Goal: Task Accomplishment & Management: Manage account settings

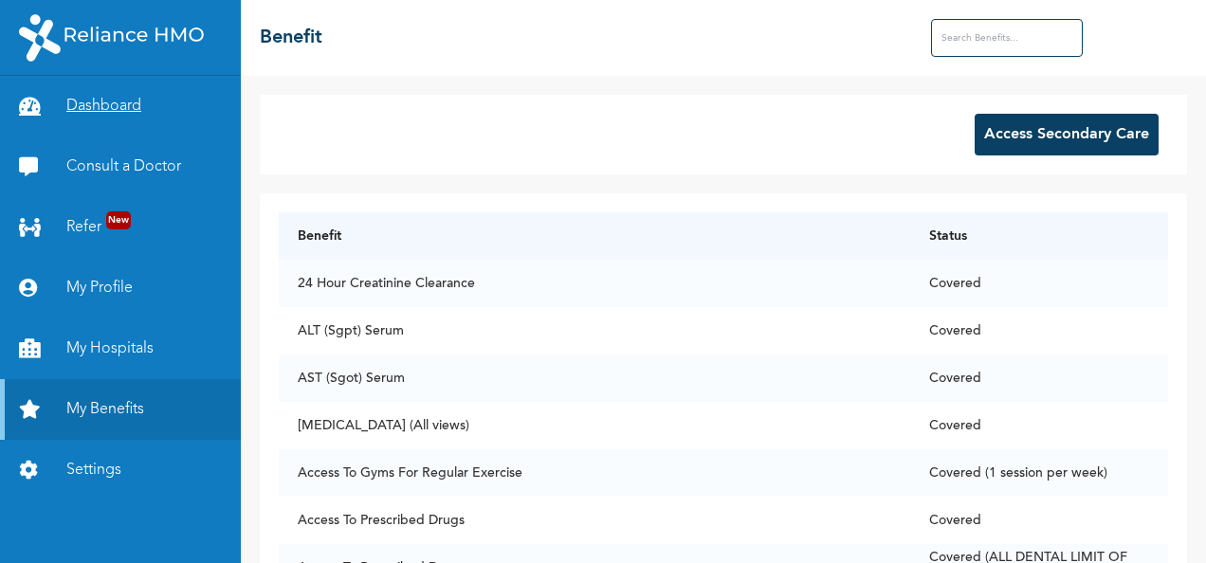
click at [116, 112] on link "Dashboard" at bounding box center [120, 106] width 241 height 61
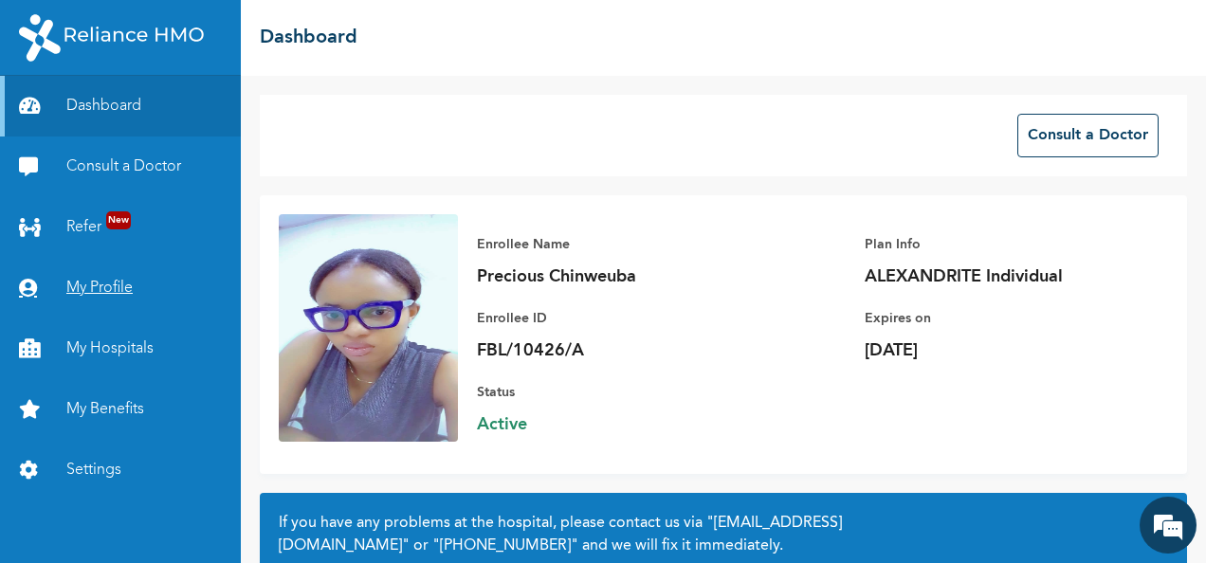
click at [115, 293] on link "My Profile" at bounding box center [120, 288] width 241 height 61
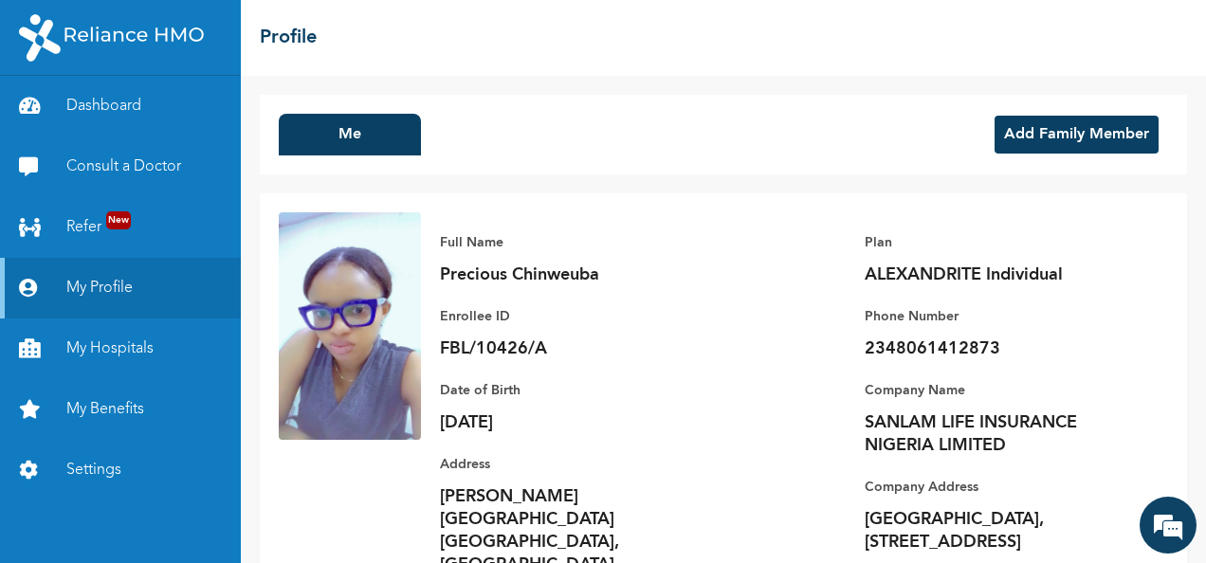
click at [789, 273] on div "Full Name Precious Chinweuba Enrollee ID FBL/10426/A Plan ALEXANDRITE Individua…" at bounding box center [794, 403] width 747 height 383
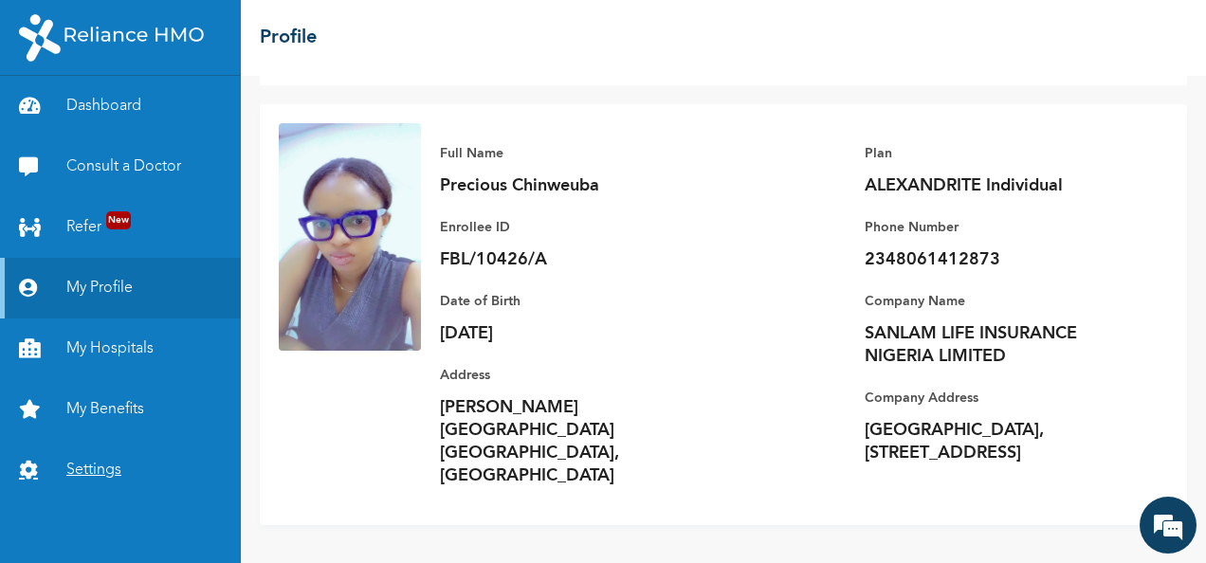
click at [107, 475] on link "Settings" at bounding box center [120, 470] width 241 height 61
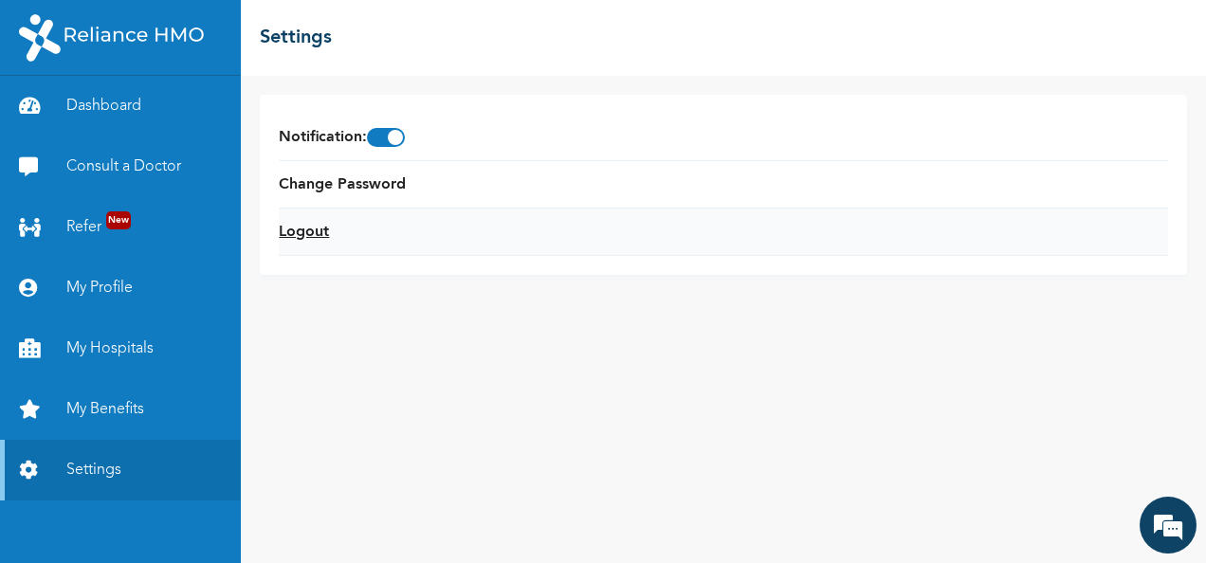
click at [312, 226] on link "Logout" at bounding box center [304, 232] width 50 height 23
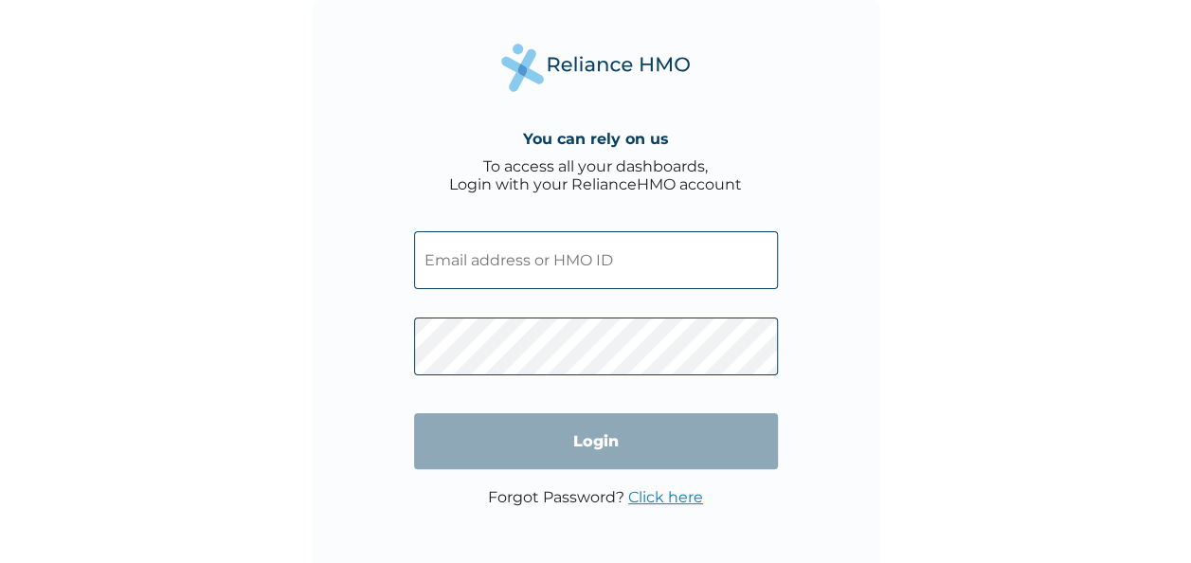
type input "FBL/10426/A"
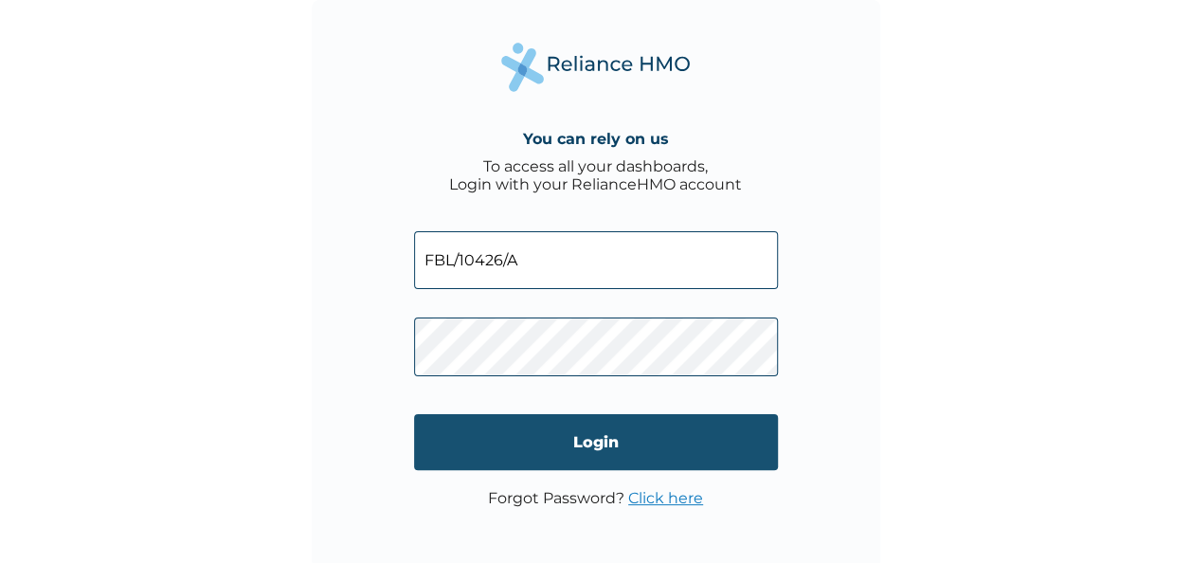
click at [567, 438] on input "Login" at bounding box center [596, 442] width 364 height 56
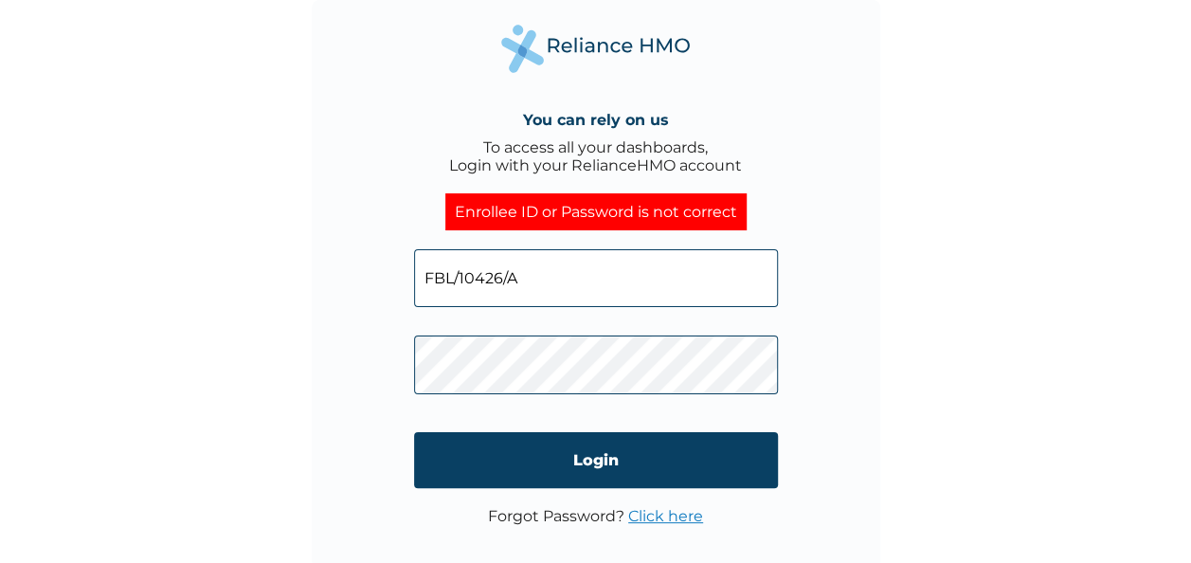
click at [663, 518] on link "Click here" at bounding box center [665, 516] width 75 height 18
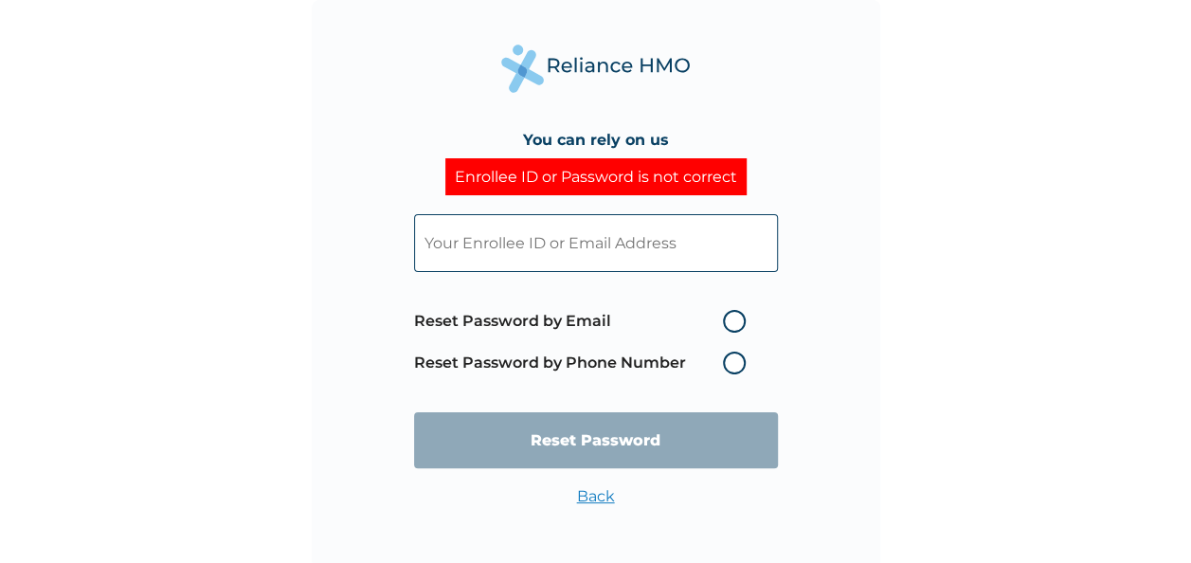
click at [663, 518] on div "You can rely on us Enrollee ID or Password is not correct Reset Password by Ema…" at bounding box center [596, 284] width 569 height 569
click at [735, 368] on label "Reset Password by Phone Number" at bounding box center [584, 363] width 341 height 23
click at [732, 362] on label "Reset Password by Phone Number" at bounding box center [584, 363] width 341 height 23
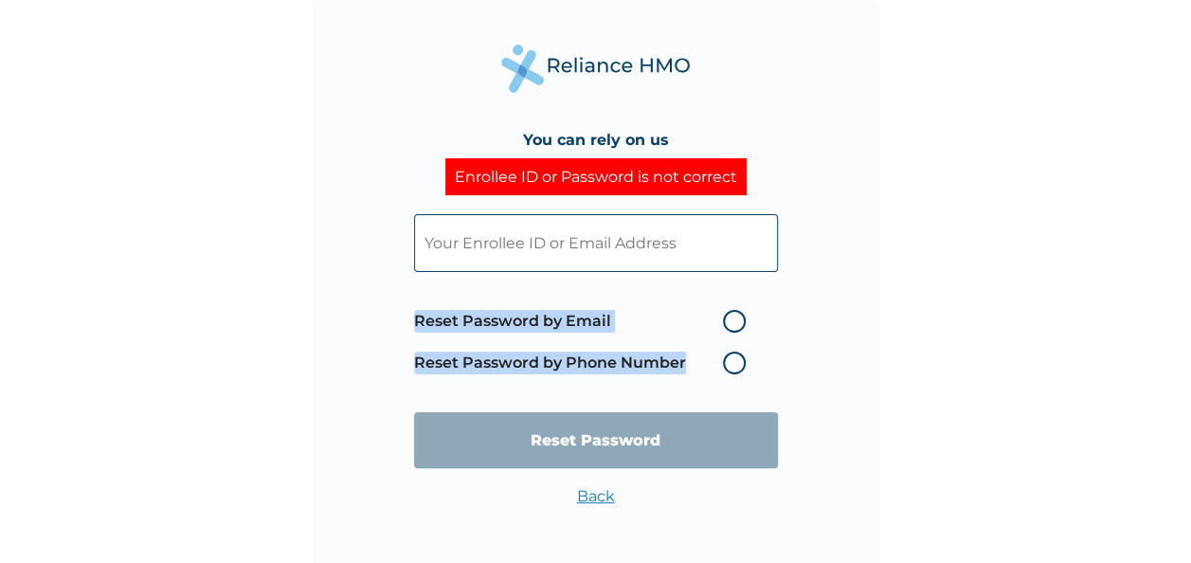
click at [732, 362] on label "Reset Password by Phone Number" at bounding box center [584, 363] width 341 height 23
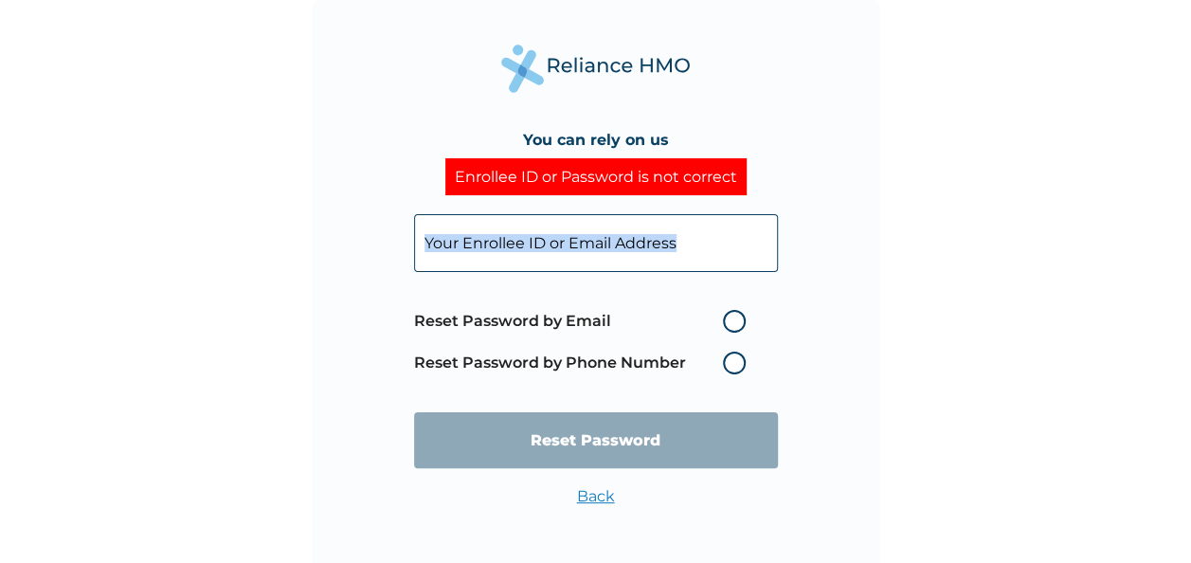
drag, startPoint x: 732, startPoint y: 362, endPoint x: 618, endPoint y: 247, distance: 161.5
click at [618, 247] on form "Reset Password by Email Reset Password by Phone Number Reset Password" at bounding box center [596, 341] width 364 height 292
click at [618, 247] on input "text" at bounding box center [596, 243] width 364 height 58
type input "chinweuba.anwurika@sanlamallianz.com.ng"
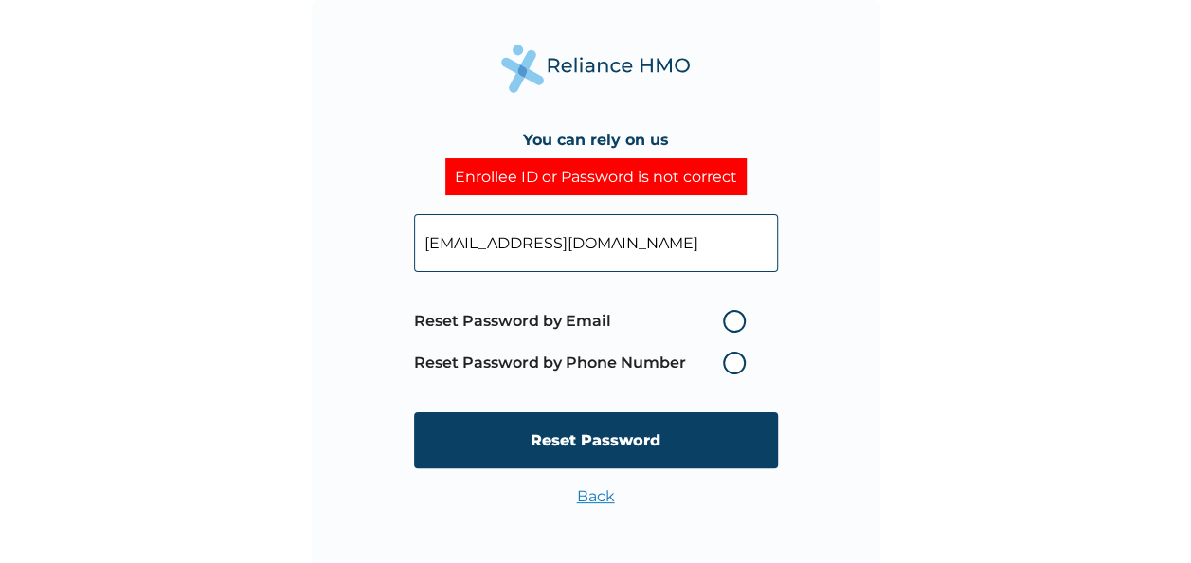
click at [732, 359] on label "Reset Password by Phone Number" at bounding box center [584, 363] width 341 height 23
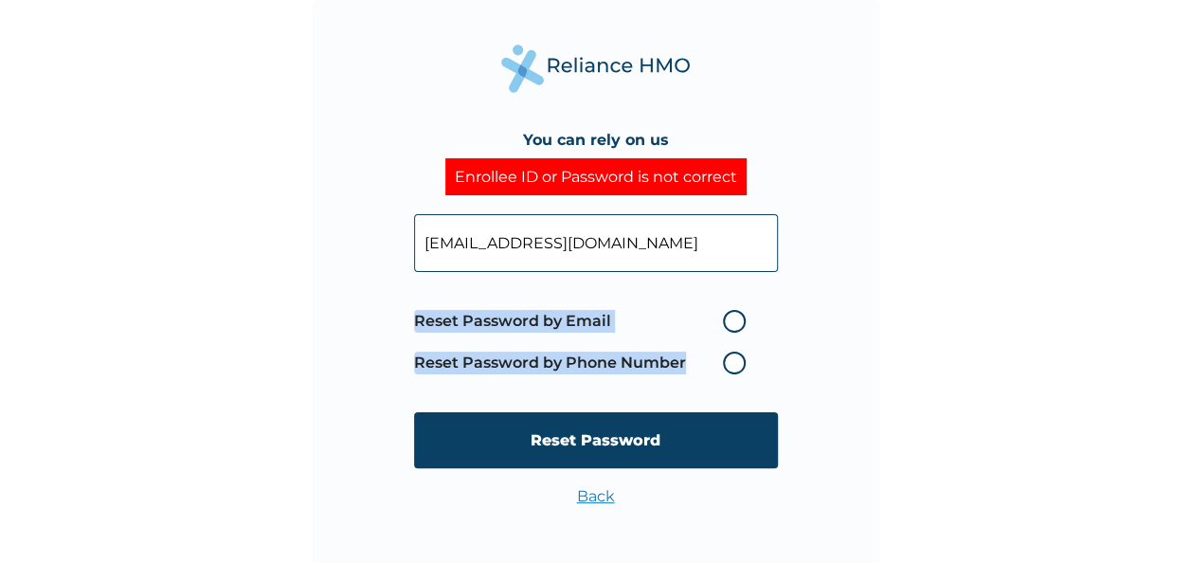
click at [732, 359] on label "Reset Password by Phone Number" at bounding box center [584, 363] width 341 height 23
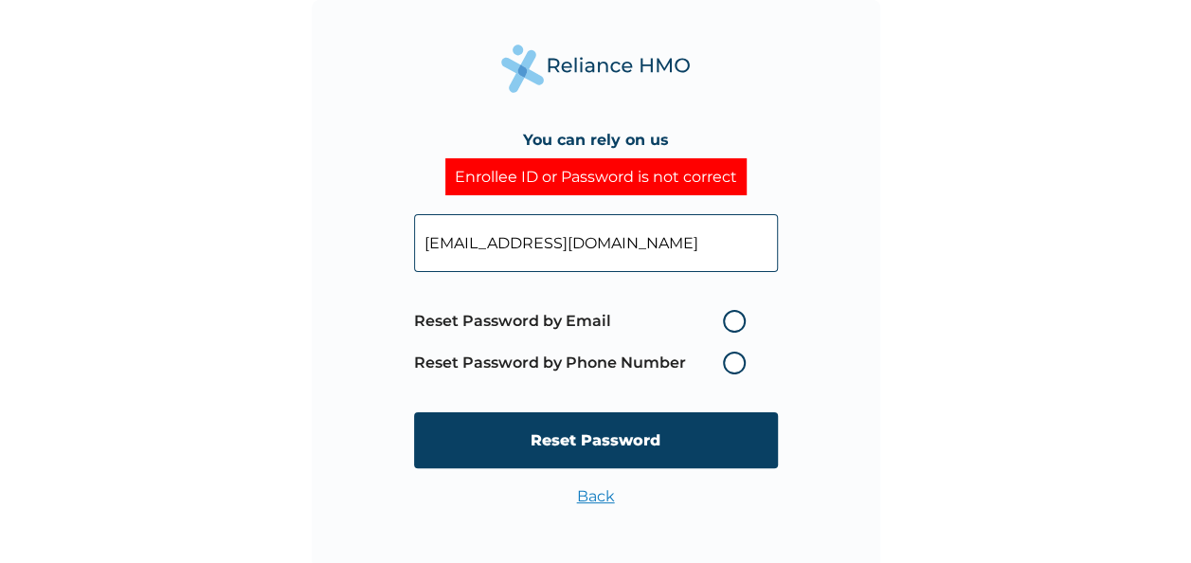
click at [735, 323] on label "Reset Password by Email" at bounding box center [584, 321] width 341 height 23
click at [727, 323] on input "Reset Password by Email" at bounding box center [712, 321] width 30 height 30
radio input "true"
click at [735, 323] on label "Reset Password by Email" at bounding box center [584, 321] width 341 height 23
click at [727, 323] on input "Reset Password by Email" at bounding box center [712, 321] width 30 height 30
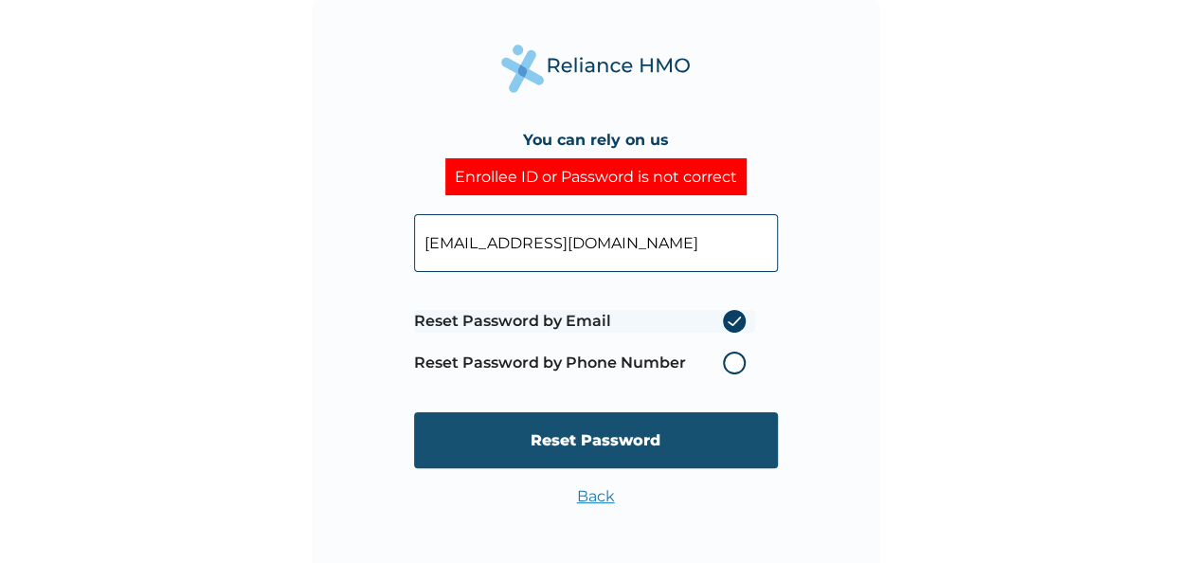
click at [625, 440] on input "Reset Password" at bounding box center [596, 440] width 364 height 56
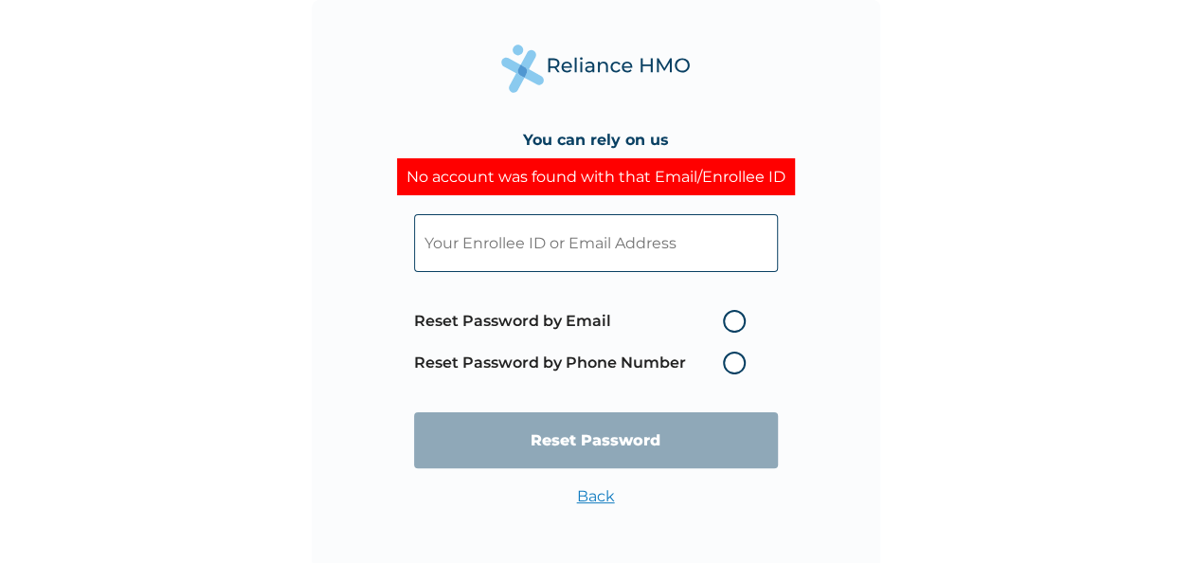
click at [563, 240] on input "text" at bounding box center [596, 243] width 364 height 58
type input "chinweuba.anwurika@sanlam.com.ng"
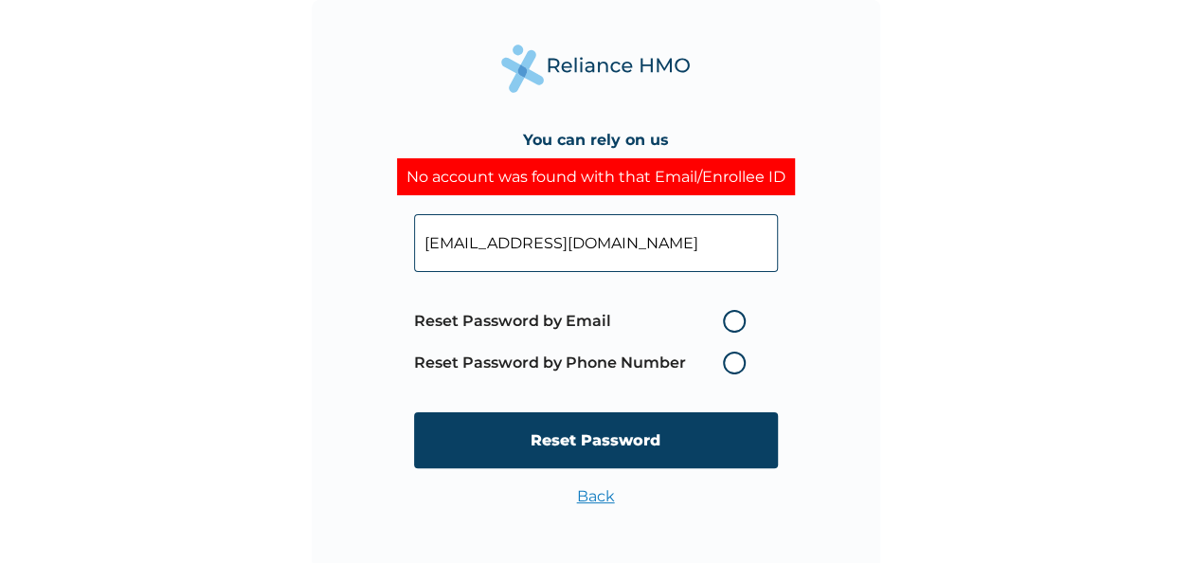
click at [735, 318] on label "Reset Password by Email" at bounding box center [584, 321] width 341 height 23
click at [727, 318] on input "Reset Password by Email" at bounding box center [712, 321] width 30 height 30
radio input "true"
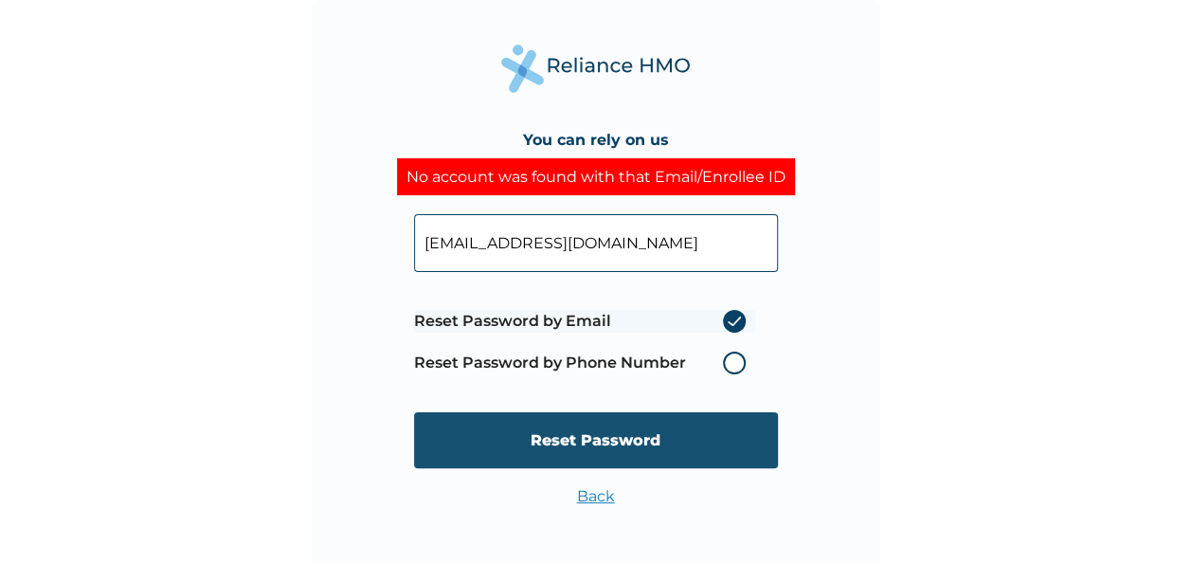
click at [621, 432] on input "Reset Password" at bounding box center [596, 440] width 364 height 56
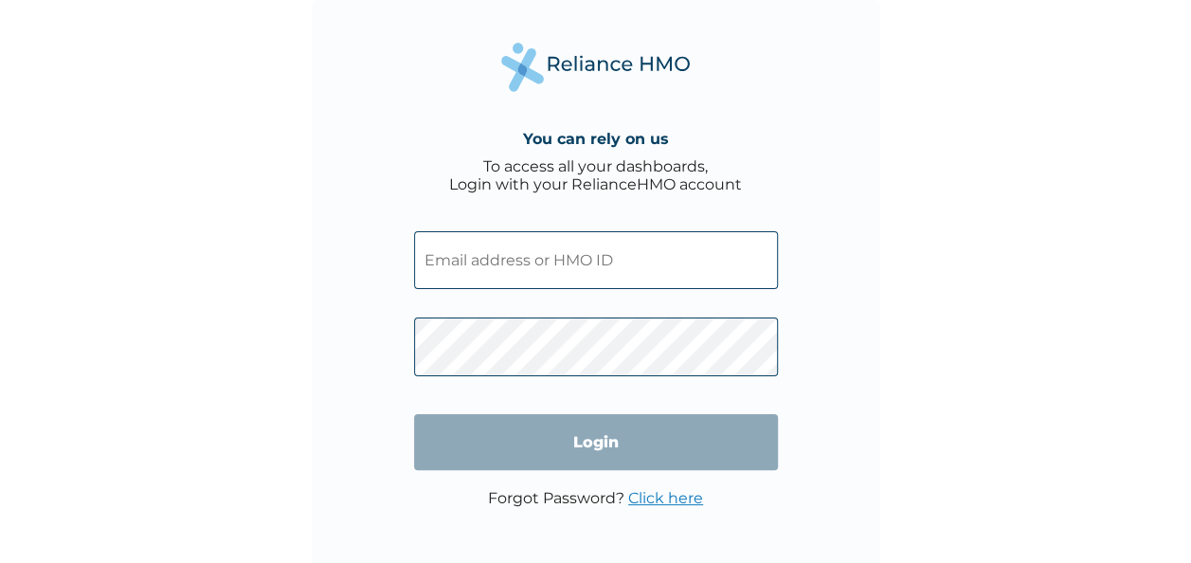
type input "FBL/10426/A"
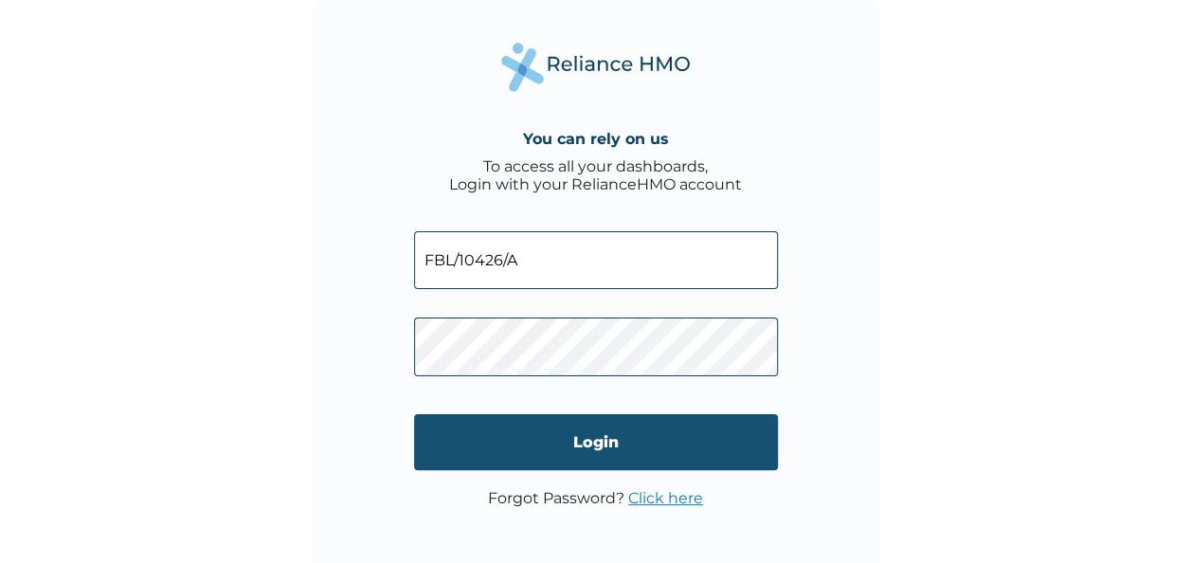
click at [556, 449] on input "Login" at bounding box center [596, 442] width 364 height 56
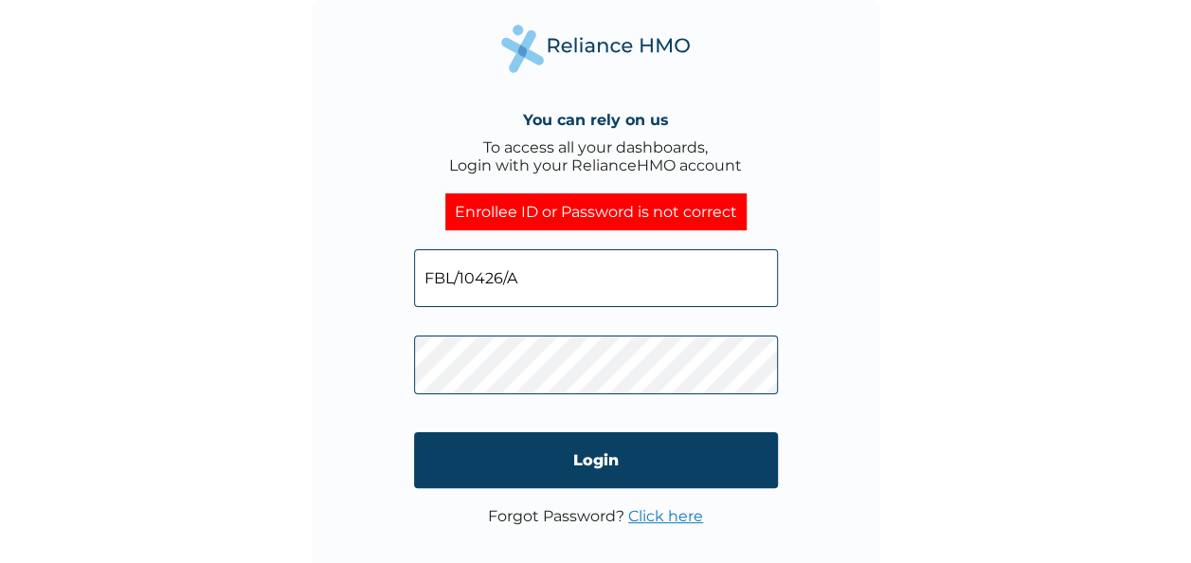
click at [659, 516] on link "Click here" at bounding box center [665, 516] width 75 height 18
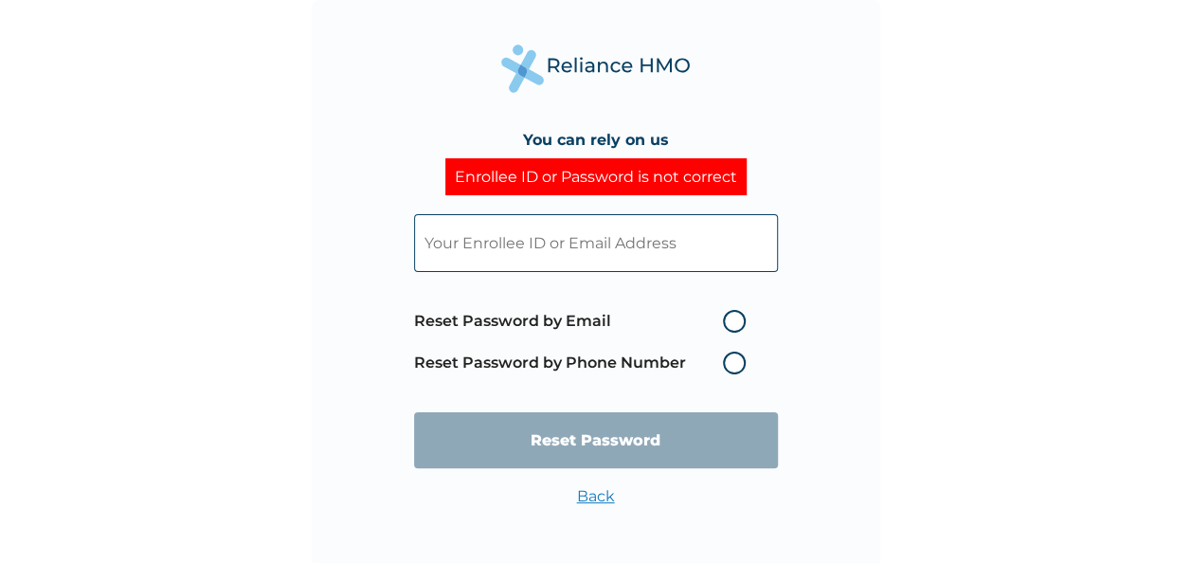
click at [550, 236] on input "text" at bounding box center [596, 243] width 364 height 58
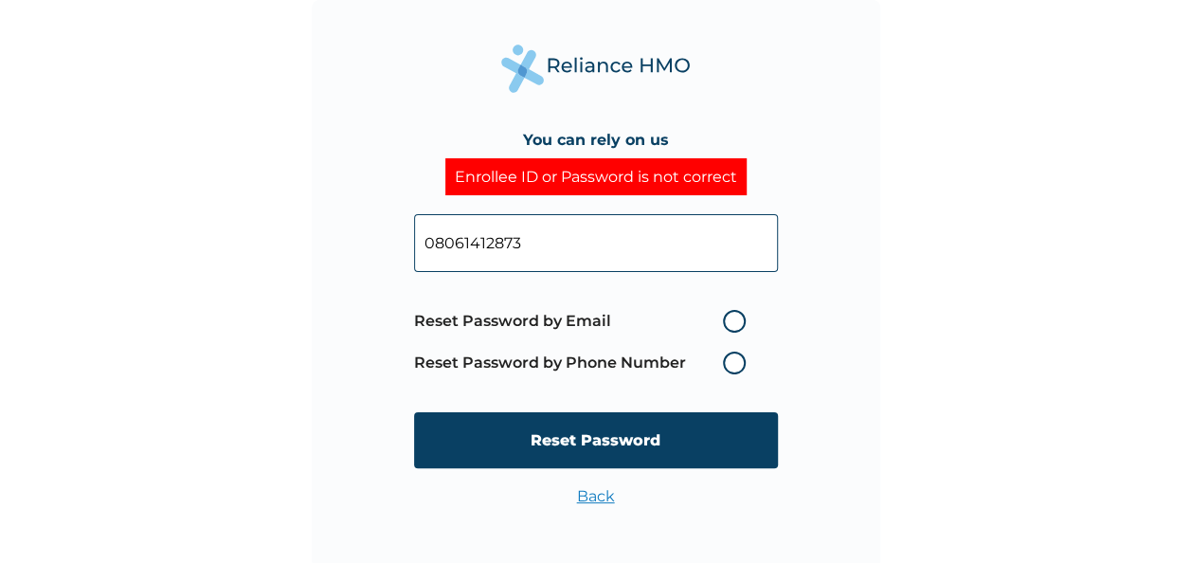
click at [732, 359] on label "Reset Password by Phone Number" at bounding box center [584, 363] width 341 height 23
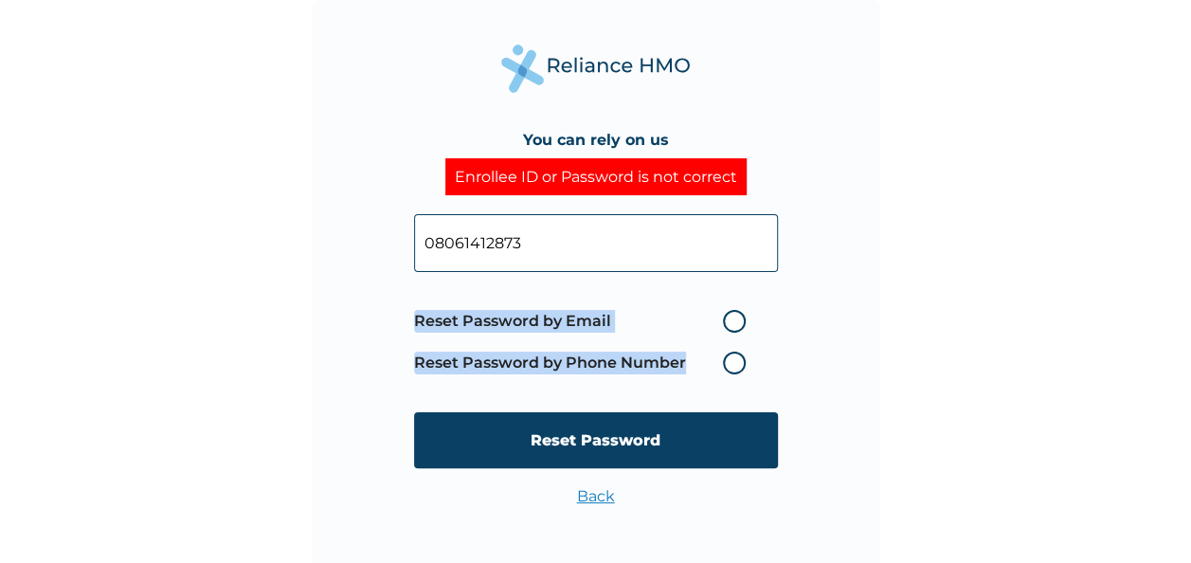
click at [732, 359] on label "Reset Password by Phone Number" at bounding box center [584, 363] width 341 height 23
click at [731, 361] on label "Reset Password by Phone Number" at bounding box center [584, 363] width 341 height 23
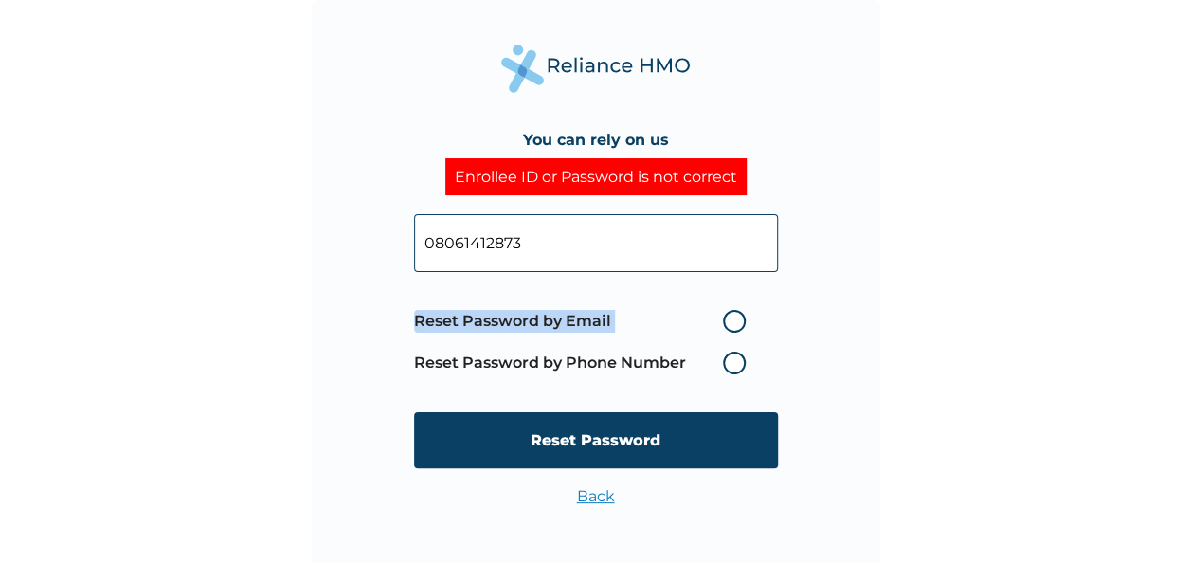
click at [731, 361] on label "Reset Password by Phone Number" at bounding box center [584, 363] width 341 height 23
click at [726, 362] on label "Reset Password by Phone Number" at bounding box center [584, 363] width 341 height 23
click at [528, 244] on input "08061412873" at bounding box center [596, 243] width 364 height 58
type input "0"
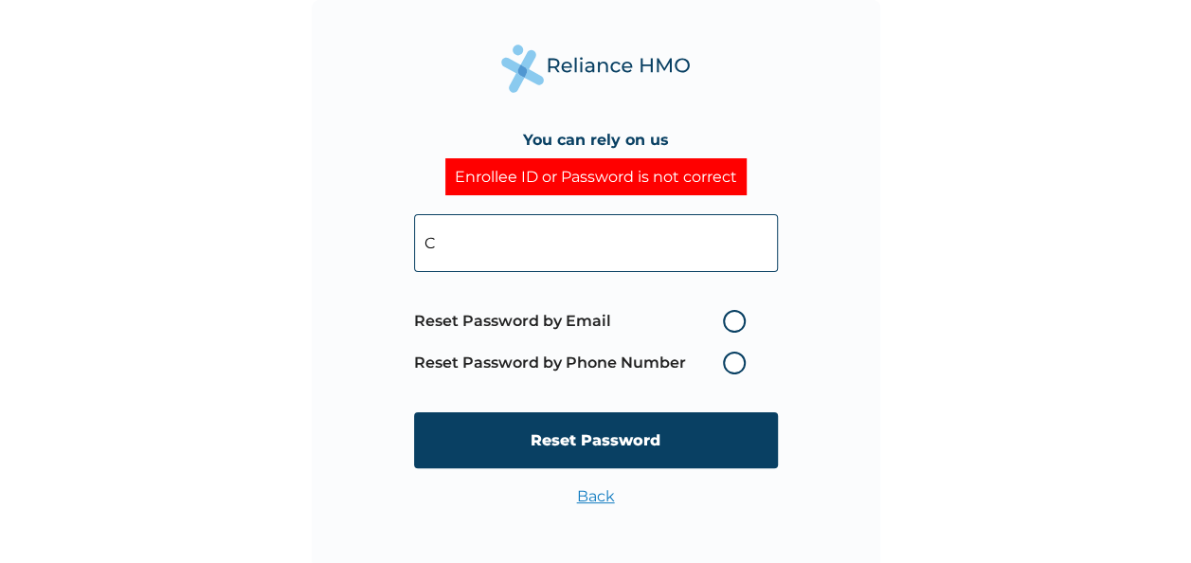
type input "chinweuba.anwurika@sanlamallianz.com.ng"
click at [738, 361] on label "Reset Password by Phone Number" at bounding box center [584, 363] width 341 height 23
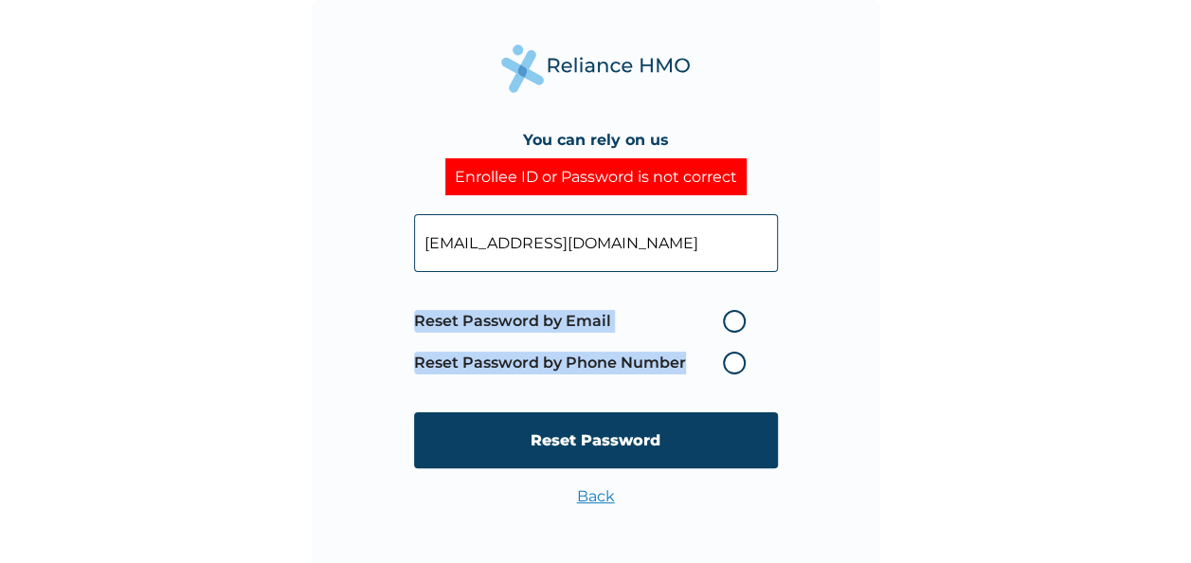
click at [738, 361] on label "Reset Password by Phone Number" at bounding box center [584, 363] width 341 height 23
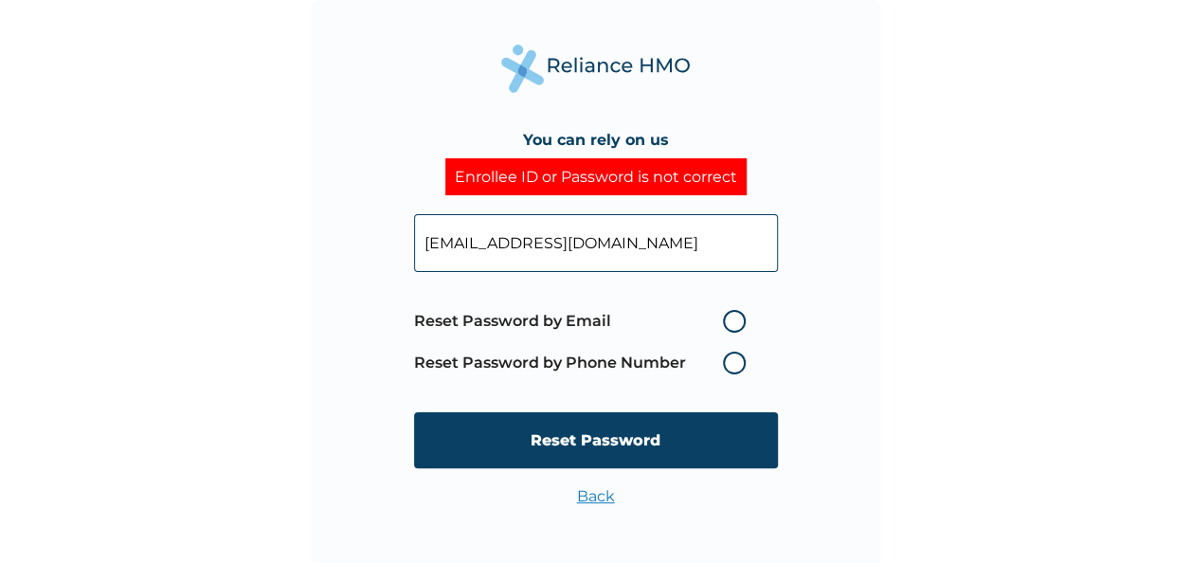
drag, startPoint x: 738, startPoint y: 361, endPoint x: 734, endPoint y: 323, distance: 38.2
click at [734, 323] on label "Reset Password by Email" at bounding box center [584, 321] width 341 height 23
click at [727, 323] on input "Reset Password by Email" at bounding box center [712, 321] width 30 height 30
radio input "true"
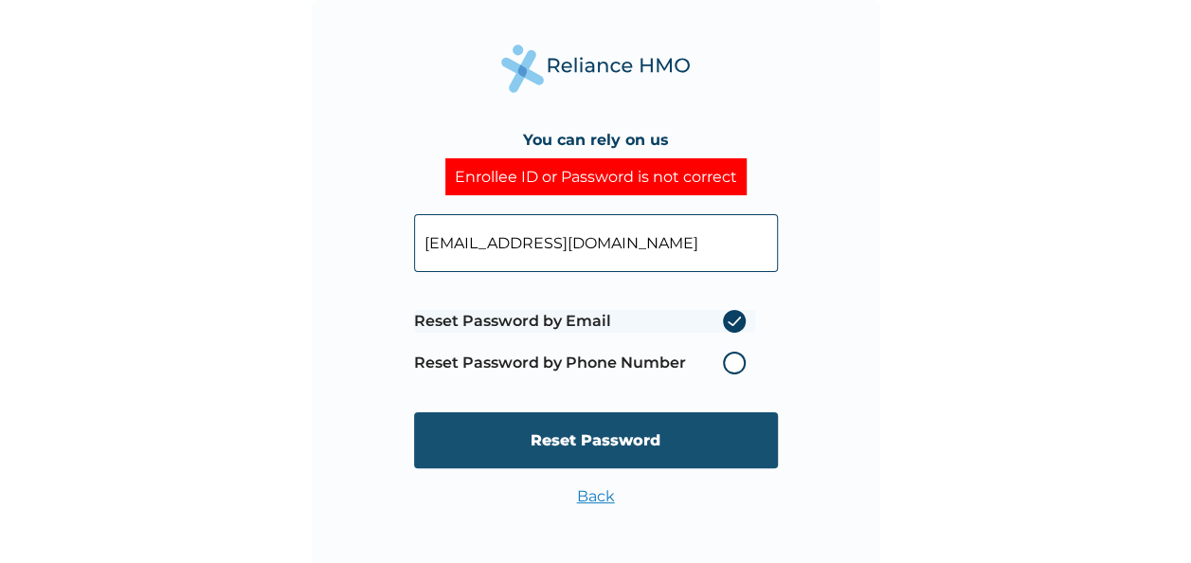
click at [641, 451] on input "Reset Password" at bounding box center [596, 440] width 364 height 56
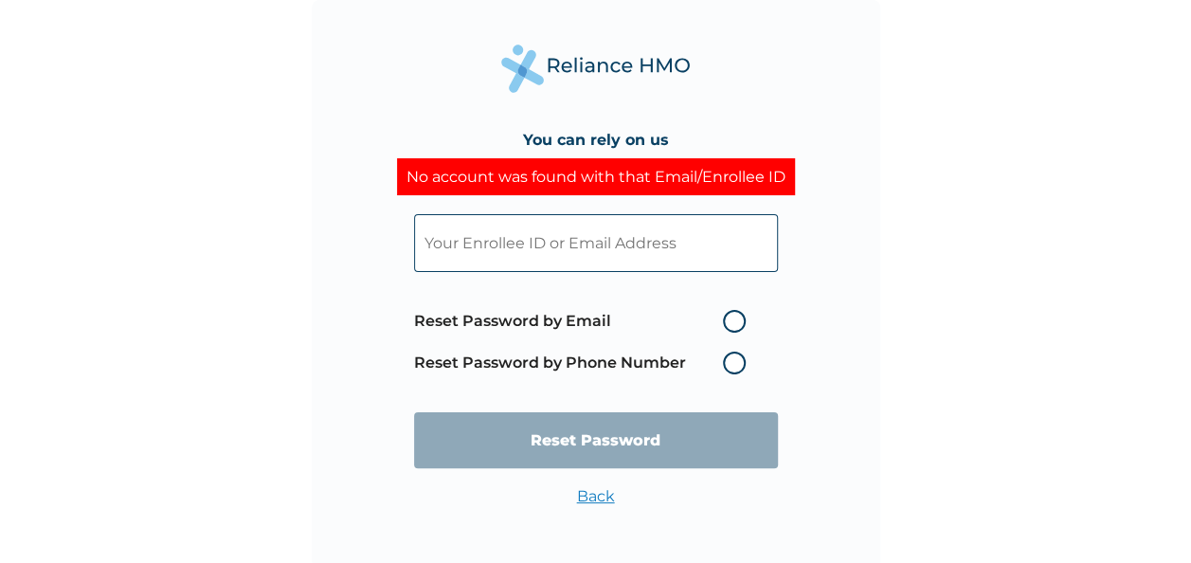
click at [580, 238] on input "text" at bounding box center [596, 243] width 364 height 58
type input "chinweuba.anwurika@sanlam.com.ng"
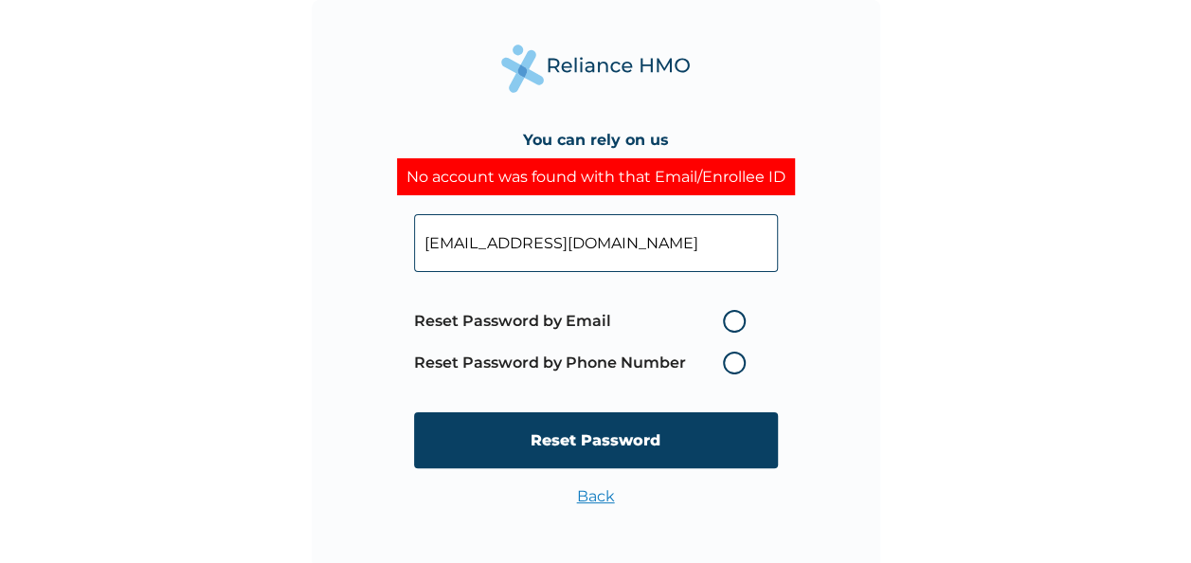
click at [730, 324] on label "Reset Password by Email" at bounding box center [584, 321] width 341 height 23
click at [727, 324] on input "Reset Password by Email" at bounding box center [712, 321] width 30 height 30
radio input "true"
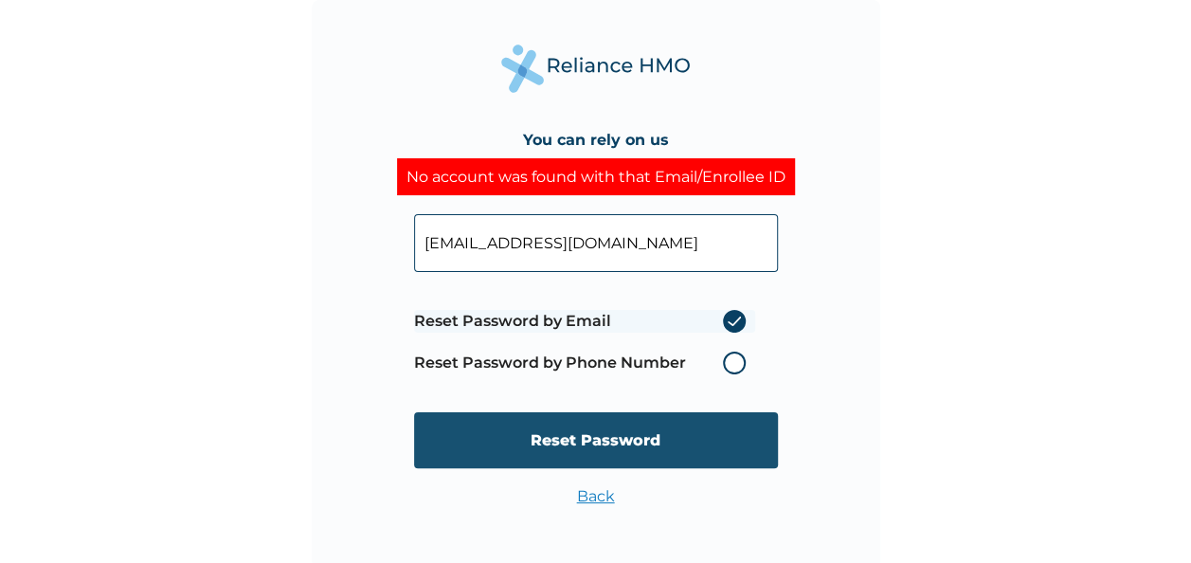
click at [616, 438] on input "Reset Password" at bounding box center [596, 440] width 364 height 56
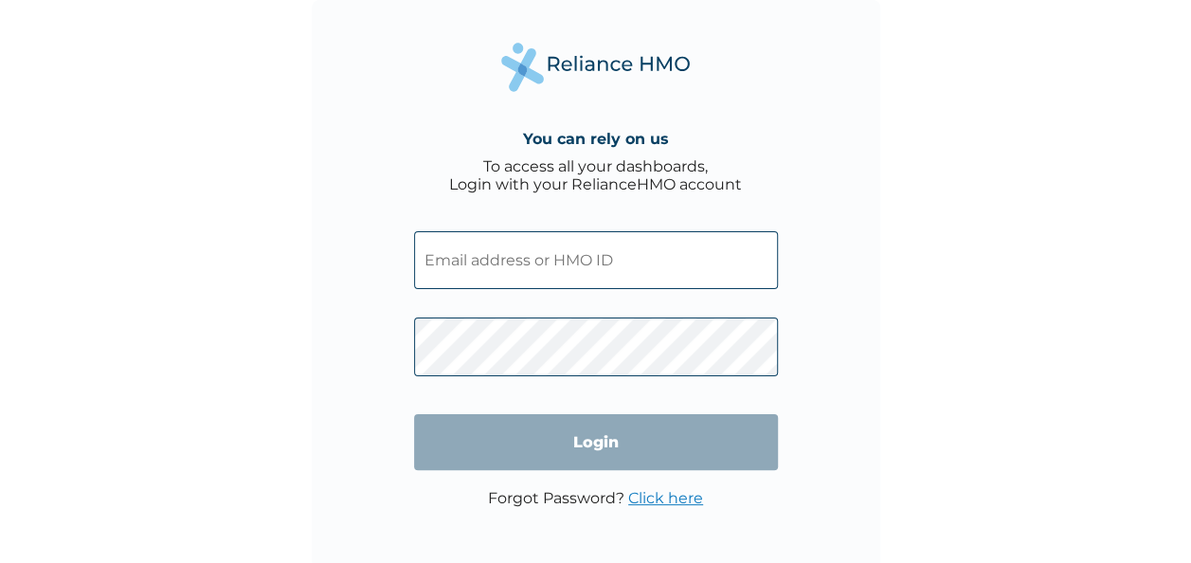
type input "FBL/10426/A"
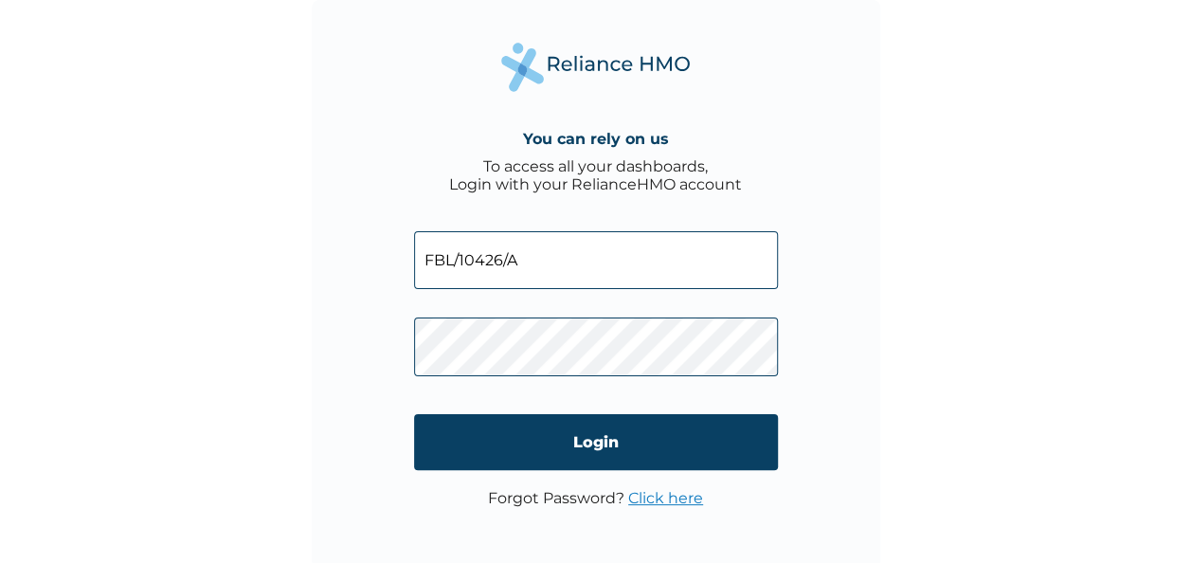
click at [584, 269] on input "FBL/10426/A" at bounding box center [596, 260] width 364 height 58
click at [533, 248] on input "FBL/10426/A" at bounding box center [596, 260] width 364 height 58
click at [933, 307] on div "You can rely on us To access all your dashboards, Login with your RelianceHMO a…" at bounding box center [595, 281] width 1191 height 563
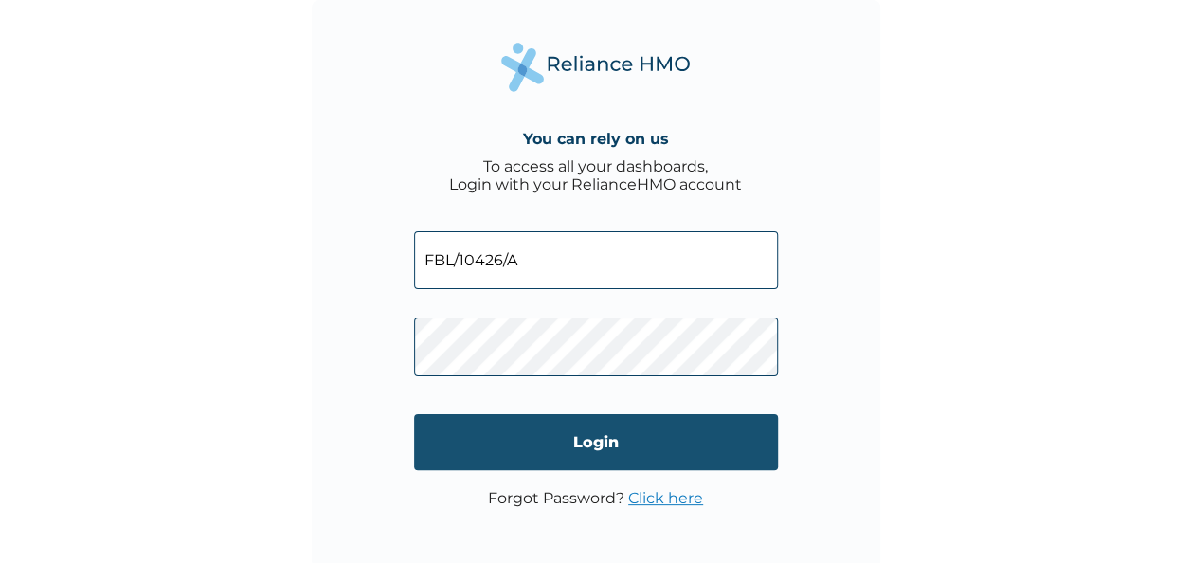
click at [606, 442] on input "Login" at bounding box center [596, 442] width 364 height 56
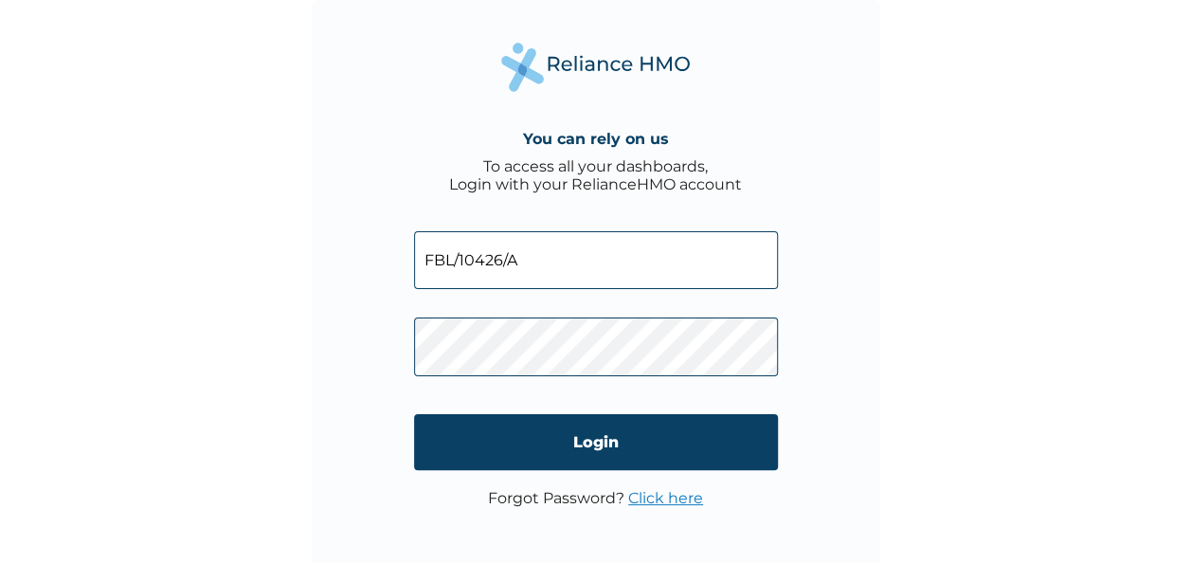
click at [903, 324] on div "You can rely on us To access all your dashboards, Login with your RelianceHMO a…" at bounding box center [595, 281] width 1191 height 563
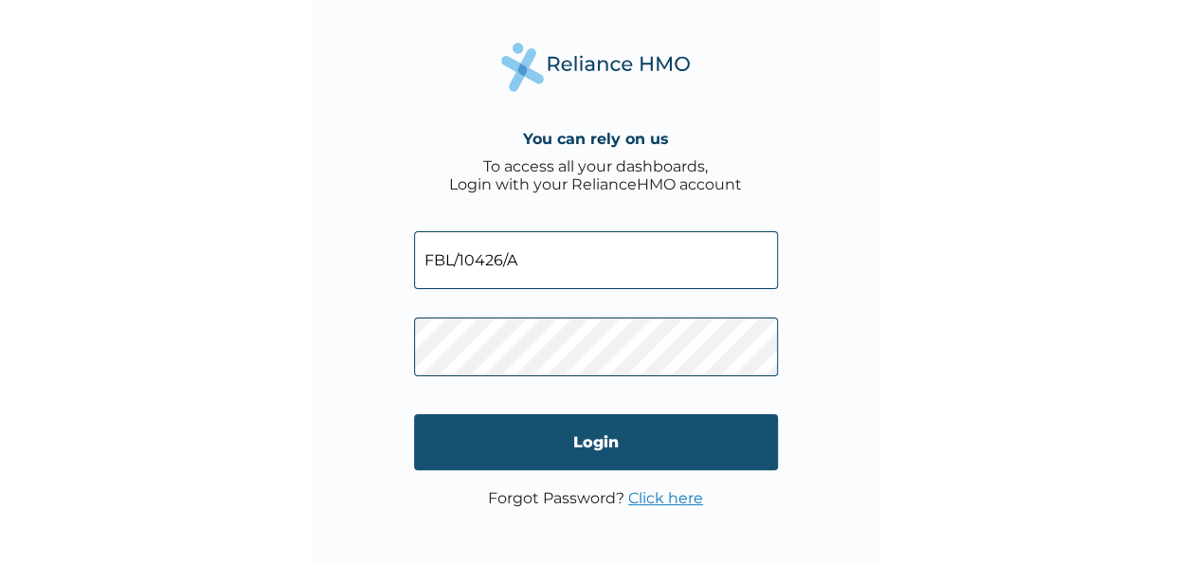
click at [612, 435] on input "Login" at bounding box center [596, 442] width 364 height 56
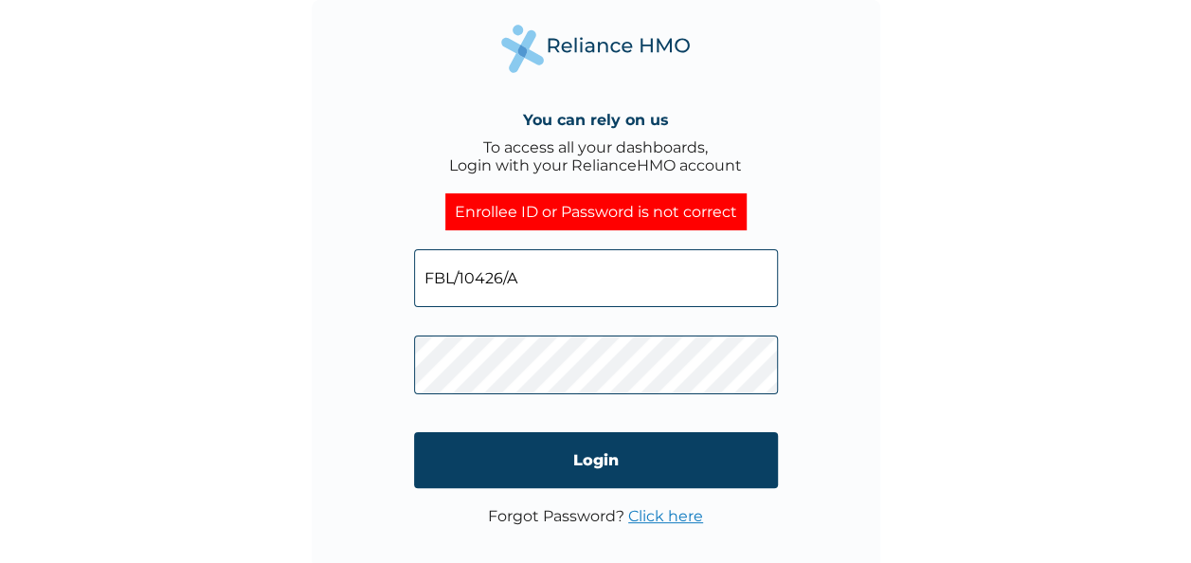
click at [654, 514] on link "Click here" at bounding box center [665, 516] width 75 height 18
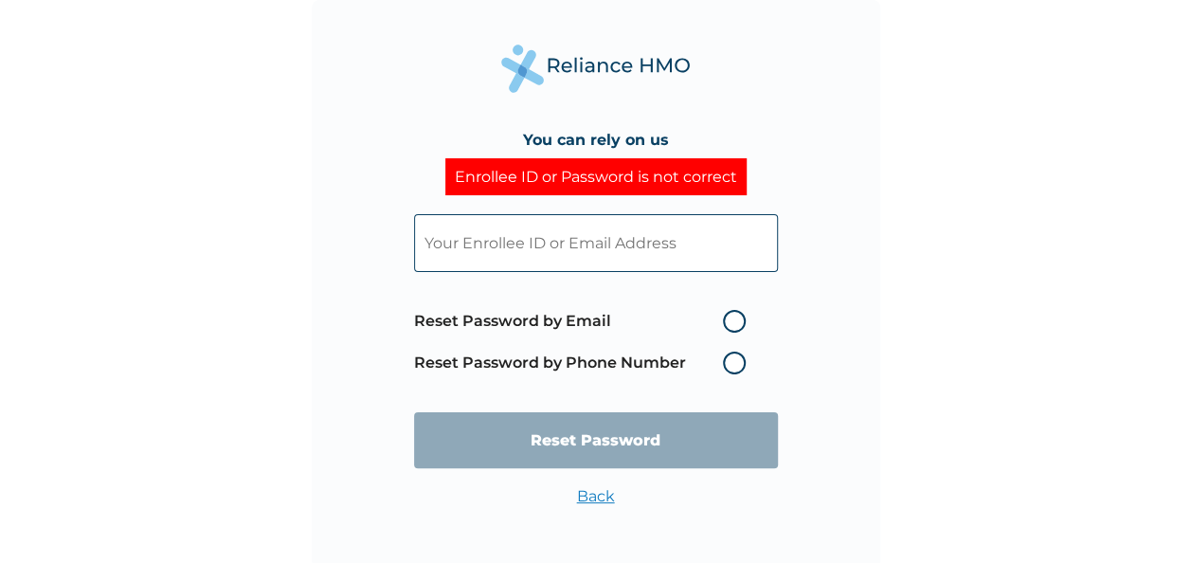
click at [569, 245] on input "text" at bounding box center [596, 243] width 364 height 58
type input "preciousanurika152@gmail.com"
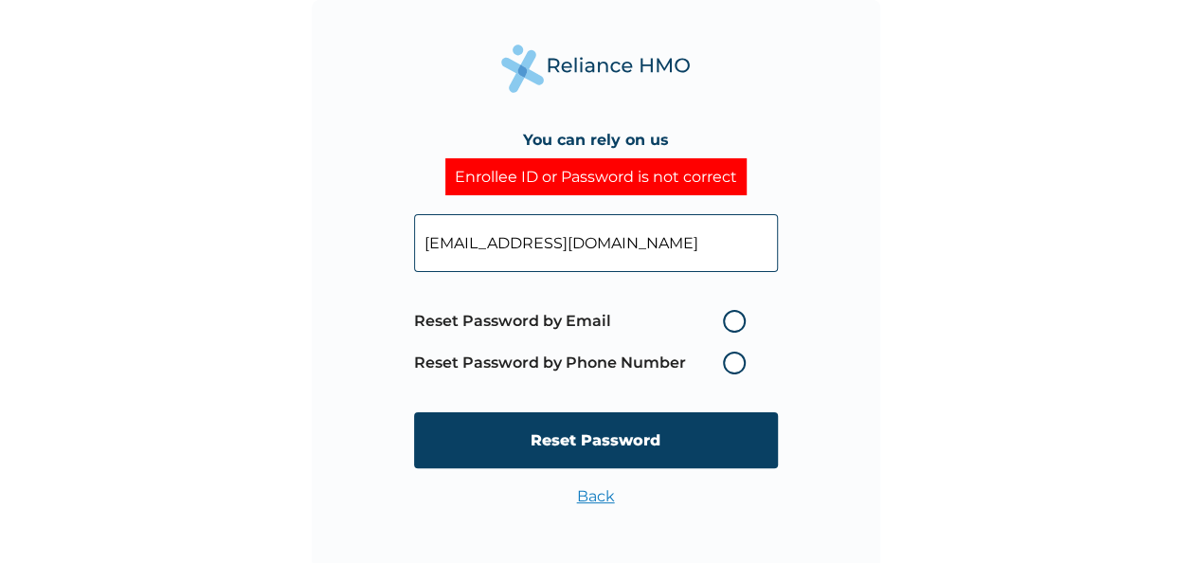
click at [735, 321] on label "Reset Password by Email" at bounding box center [584, 321] width 341 height 23
click at [727, 321] on input "Reset Password by Email" at bounding box center [712, 321] width 30 height 30
radio input "true"
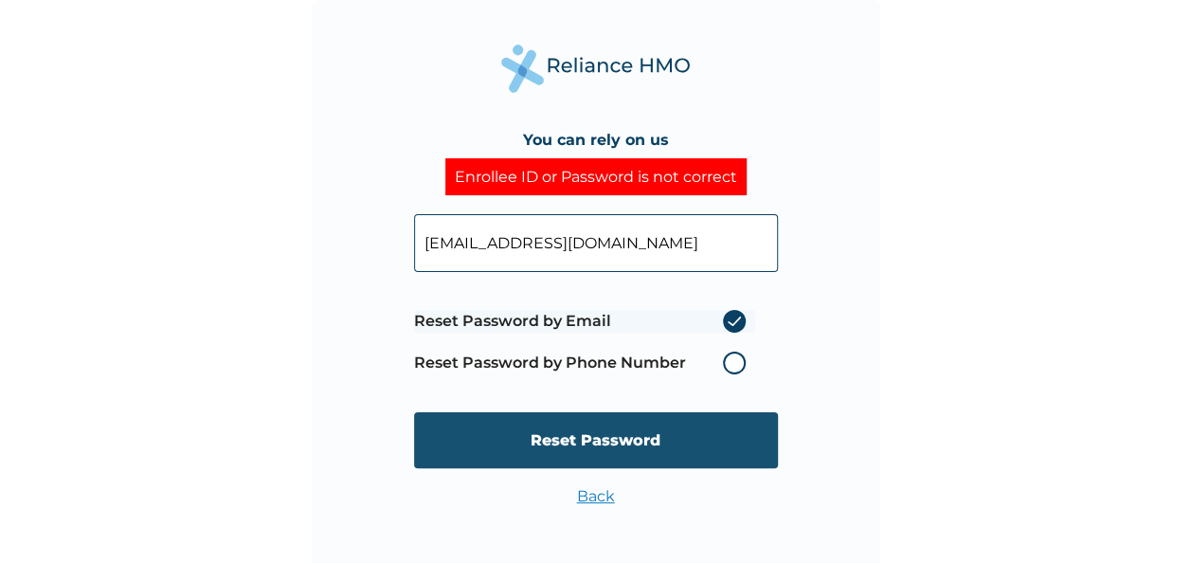
click at [608, 437] on input "Reset Password" at bounding box center [596, 440] width 364 height 56
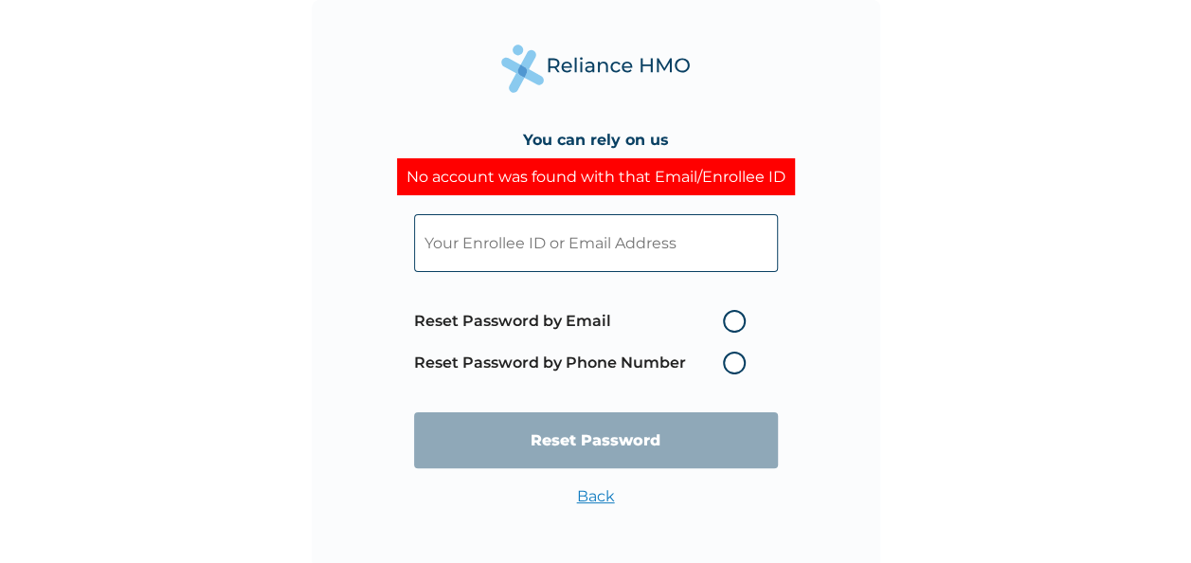
click at [535, 233] on input "text" at bounding box center [596, 243] width 364 height 58
click at [559, 238] on input "text" at bounding box center [596, 243] width 364 height 58
type input "chinweuba.anwurika@sanlamallianz.com.ng"
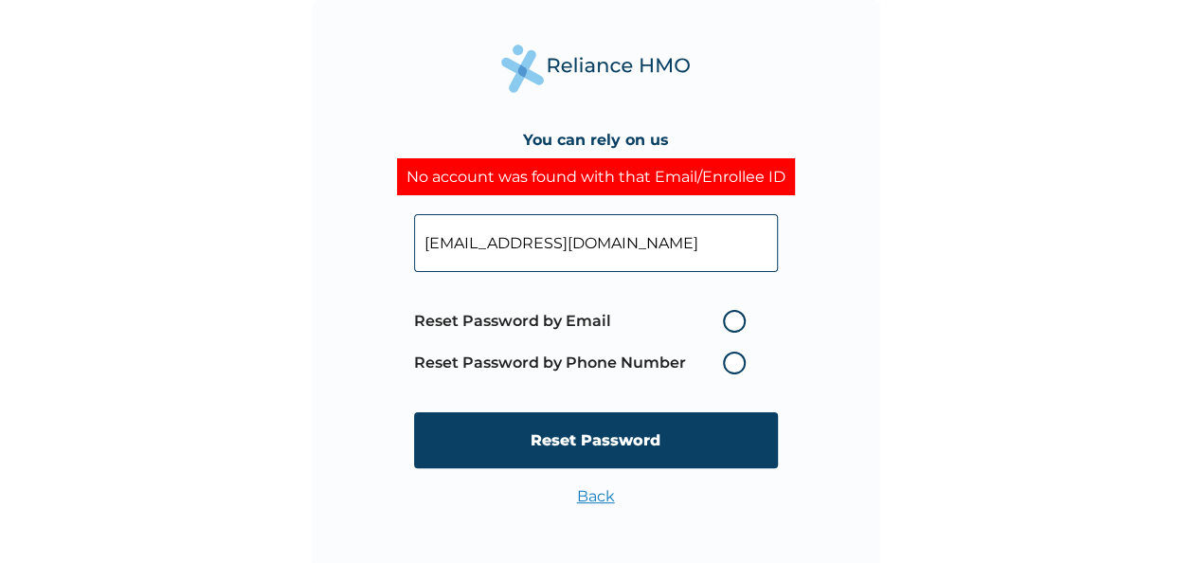
click at [732, 319] on label "Reset Password by Email" at bounding box center [584, 321] width 341 height 23
click at [727, 319] on input "Reset Password by Email" at bounding box center [712, 321] width 30 height 30
radio input "true"
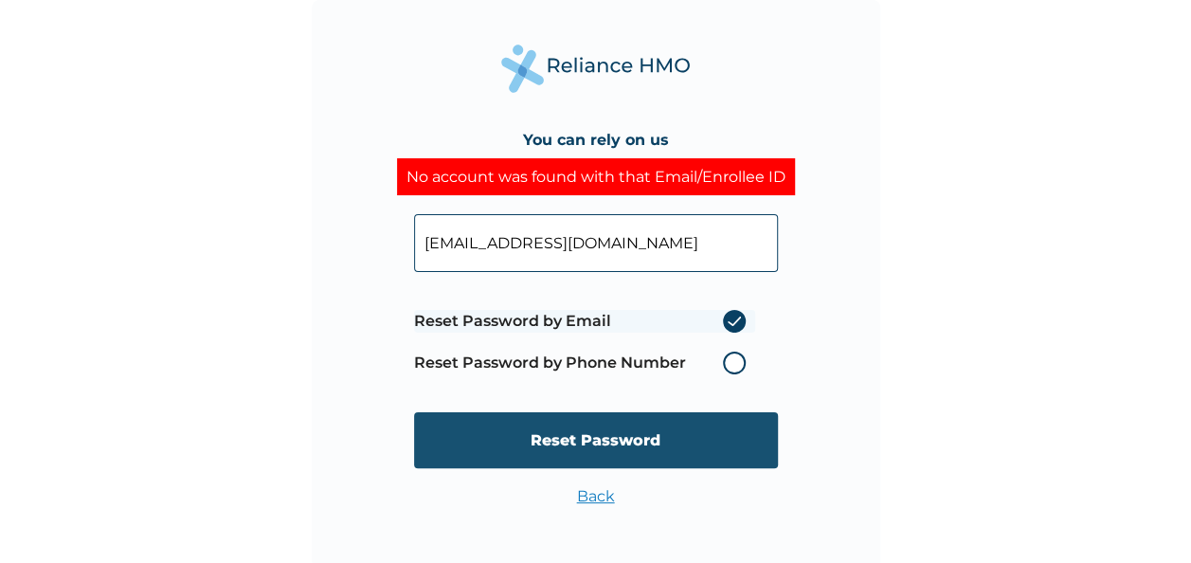
click at [600, 435] on input "Reset Password" at bounding box center [596, 440] width 364 height 56
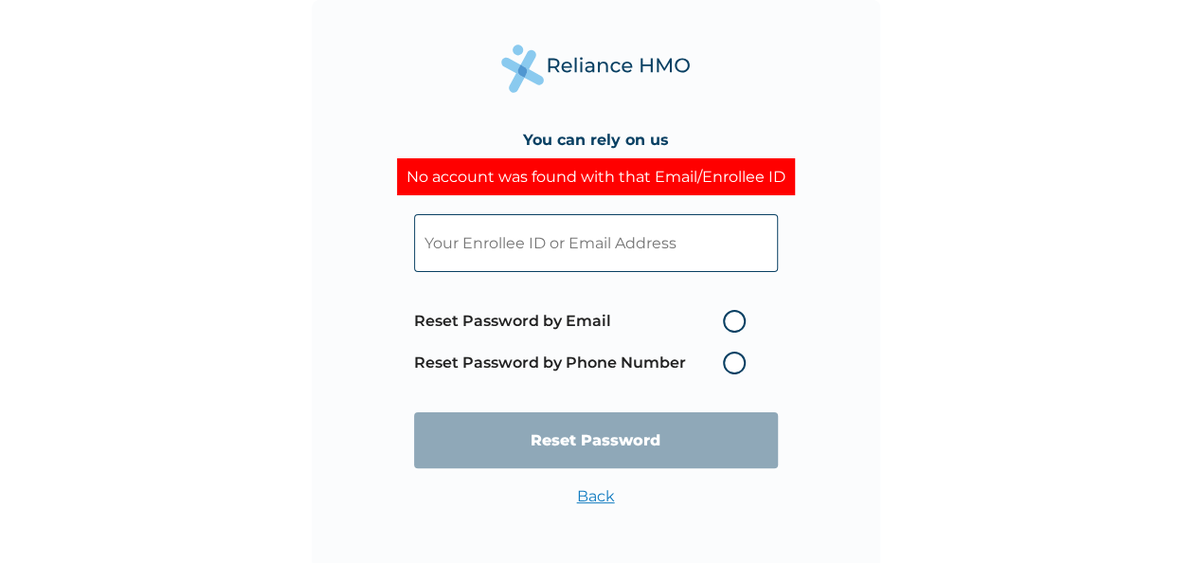
click at [586, 250] on input "text" at bounding box center [596, 243] width 364 height 58
click at [577, 241] on input "text" at bounding box center [596, 243] width 364 height 58
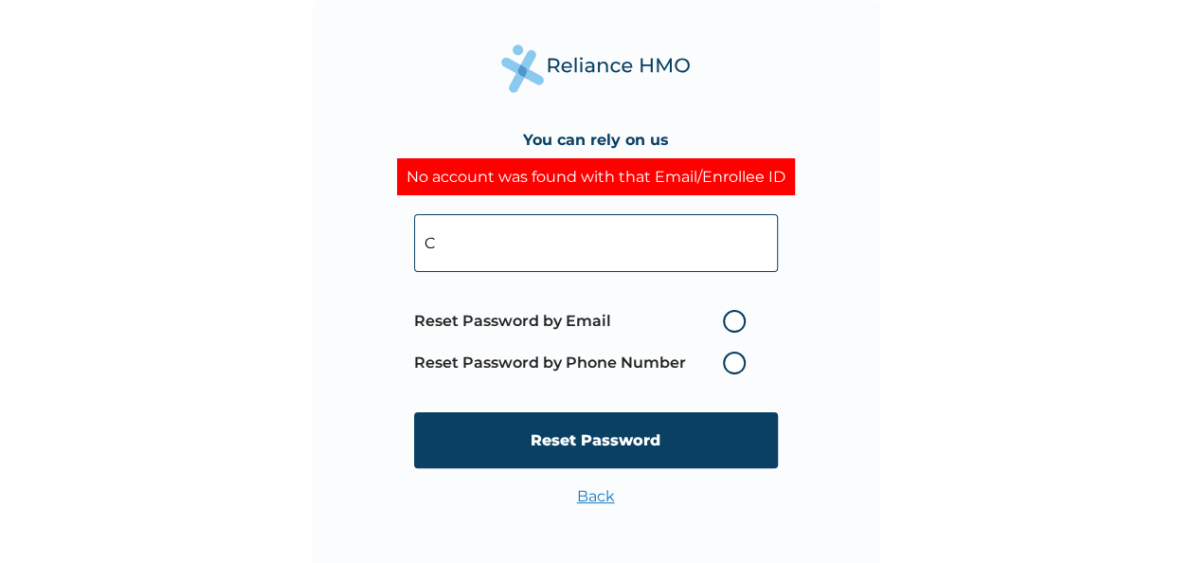
type input "chinweuba.anwurika@sanlam.com.ng"
click at [728, 318] on label "Reset Password by Email" at bounding box center [584, 321] width 341 height 23
click at [727, 318] on input "Reset Password by Email" at bounding box center [712, 321] width 30 height 30
radio input "true"
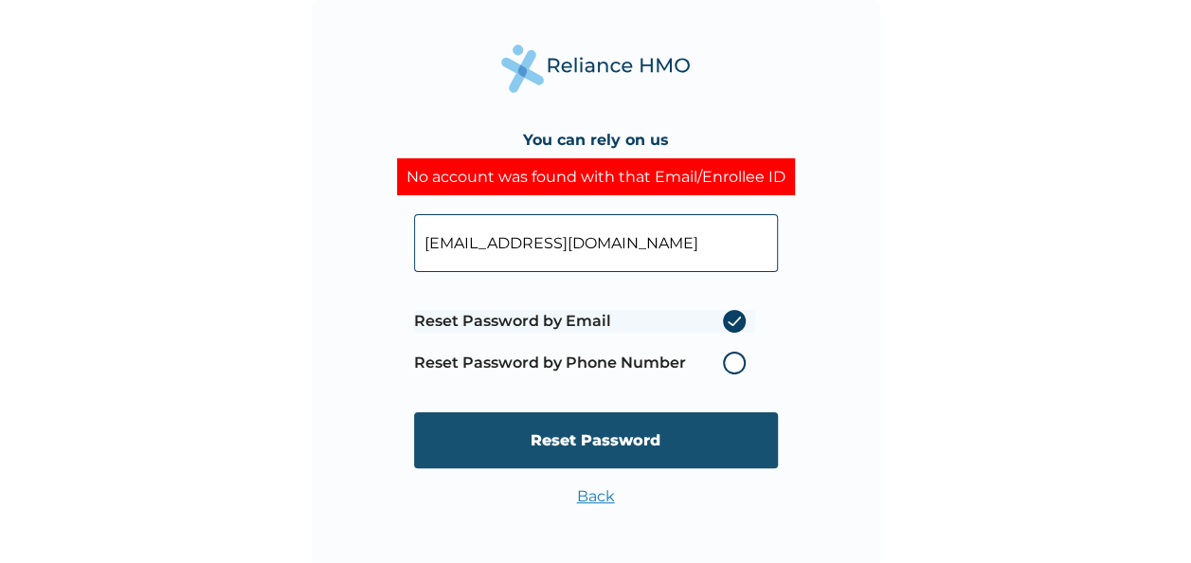
click at [600, 440] on input "Reset Password" at bounding box center [596, 440] width 364 height 56
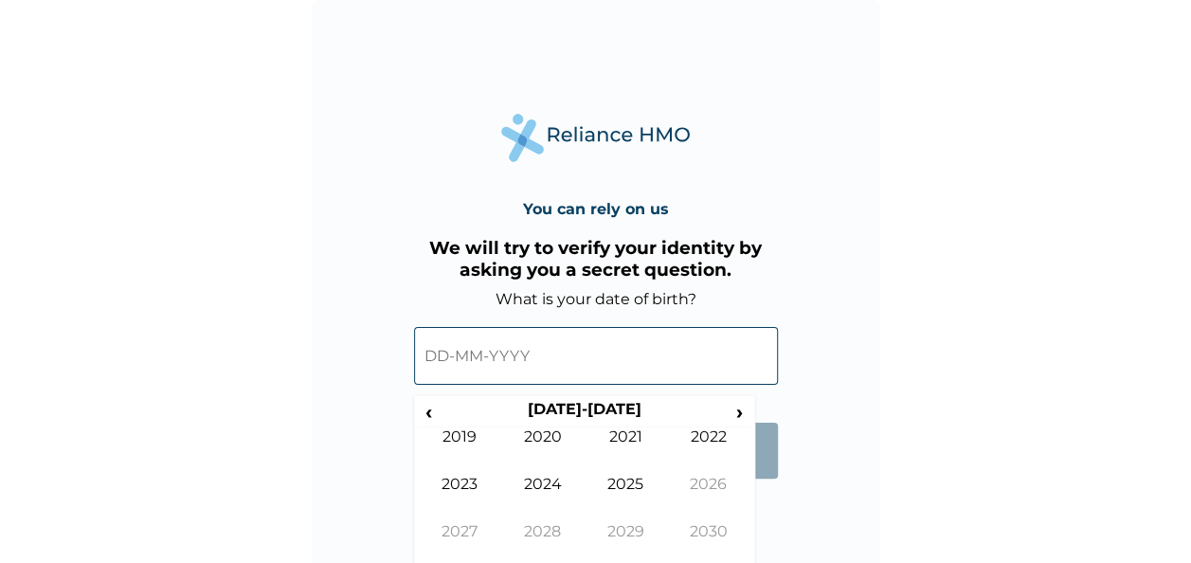
drag, startPoint x: 0, startPoint y: 0, endPoint x: 354, endPoint y: 343, distance: 493.3
click at [354, 343] on div "You can rely on us We will try to verify your identity by asking you a secret q…" at bounding box center [596, 284] width 569 height 569
click at [472, 362] on input "text" at bounding box center [596, 356] width 364 height 58
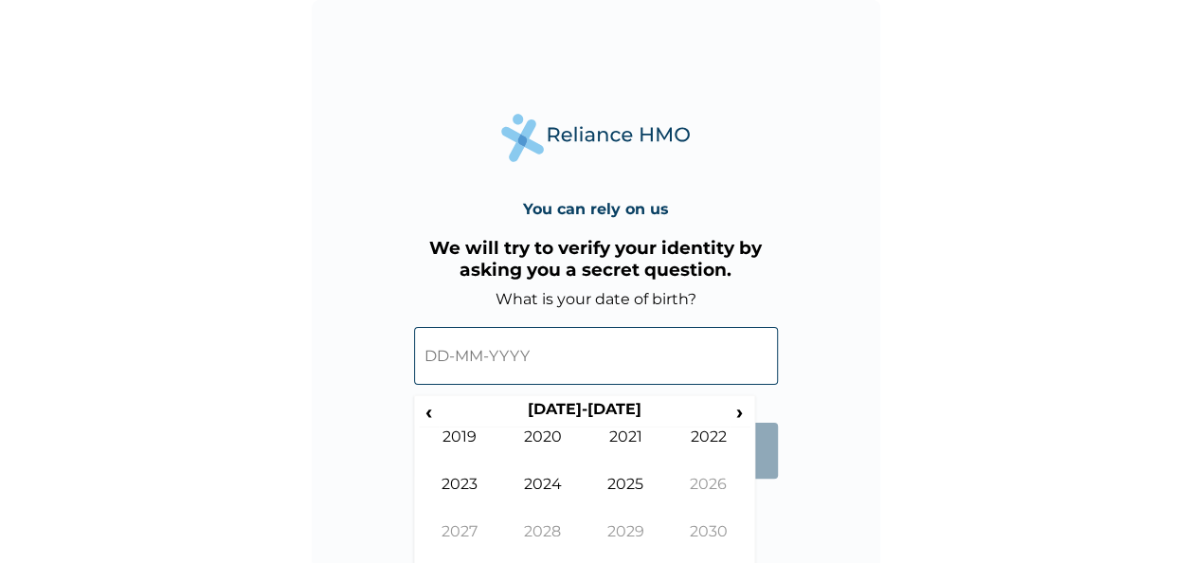
click at [472, 362] on input "text" at bounding box center [596, 356] width 364 height 58
click at [474, 353] on input "text" at bounding box center [596, 356] width 364 height 58
click at [427, 409] on span "‹" at bounding box center [429, 412] width 20 height 24
click at [548, 440] on td "2000" at bounding box center [542, 450] width 83 height 47
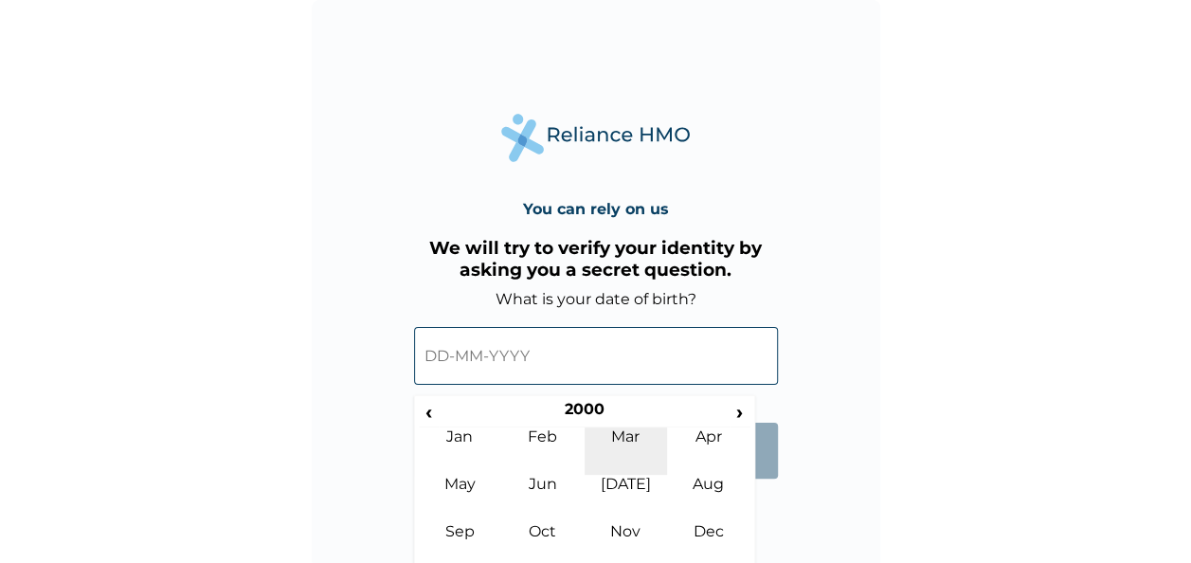
click at [629, 473] on td "Mar" at bounding box center [626, 450] width 83 height 47
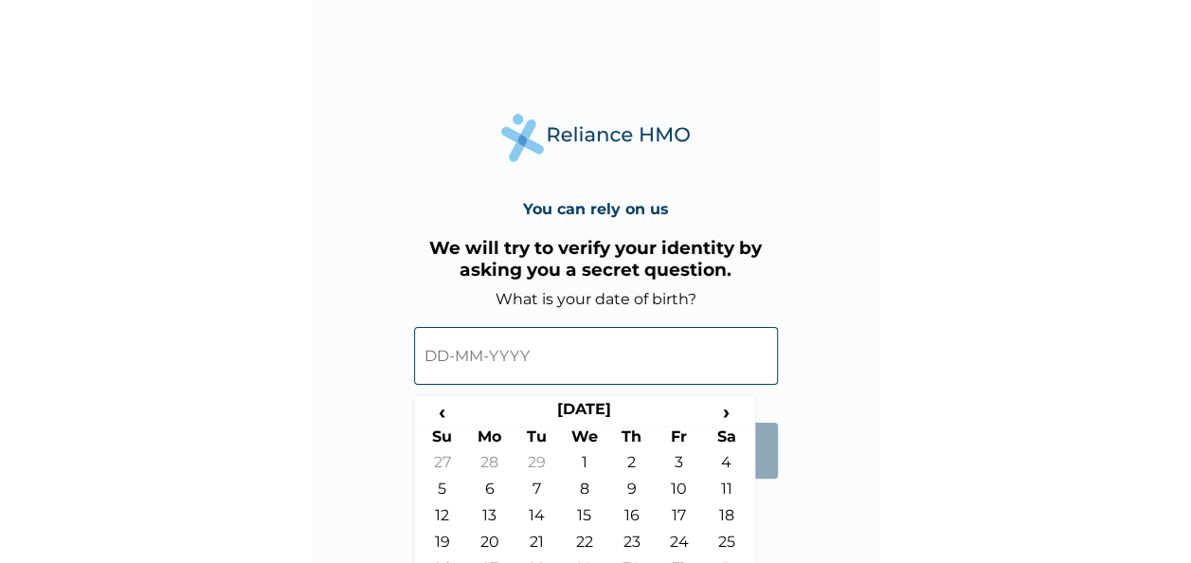
scroll to position [54, 0]
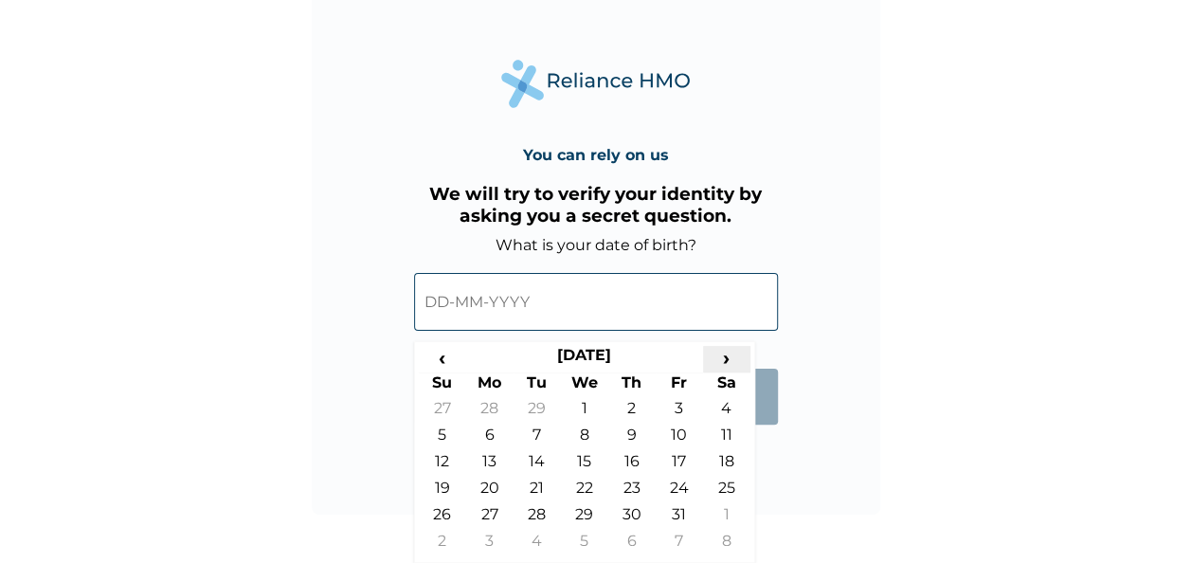
click at [724, 356] on span "›" at bounding box center [726, 358] width 47 height 24
click at [491, 541] on td "31" at bounding box center [489, 545] width 47 height 27
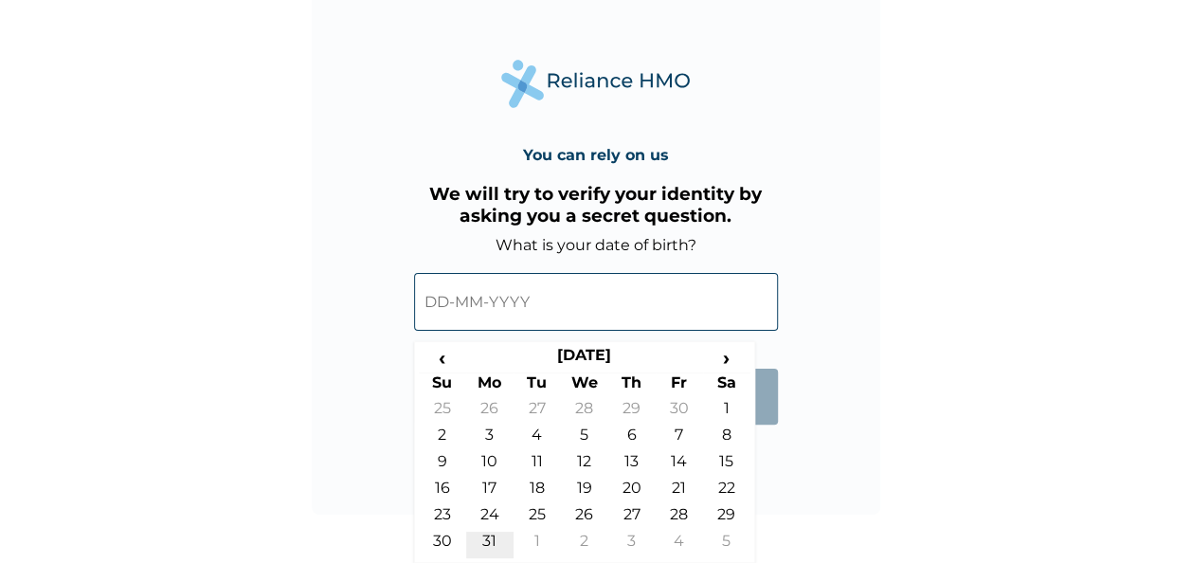
type input "31-07-2000"
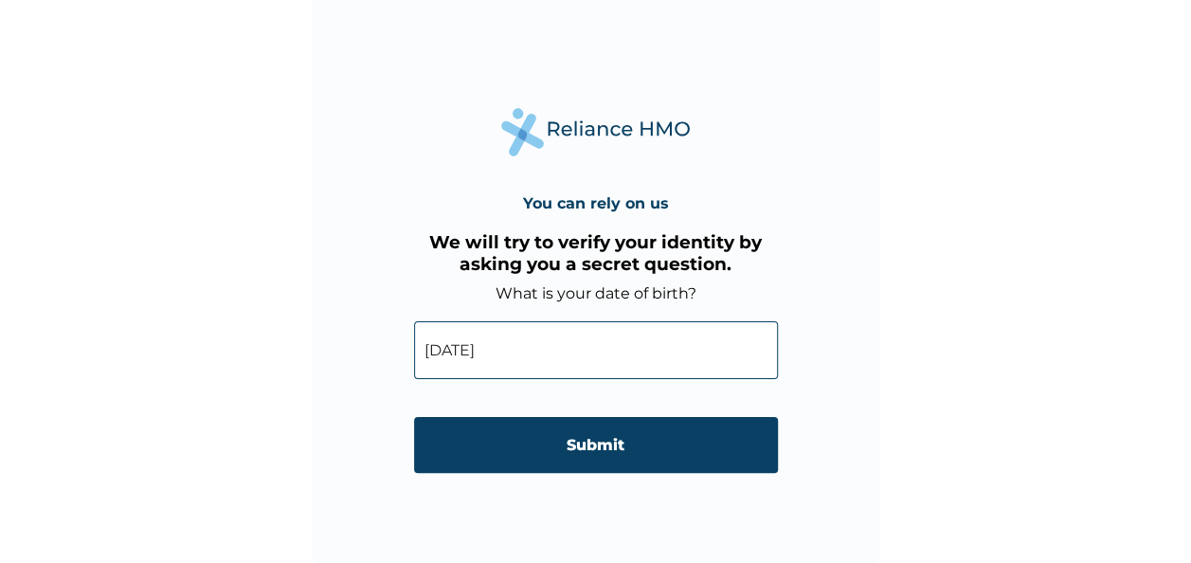
scroll to position [6, 0]
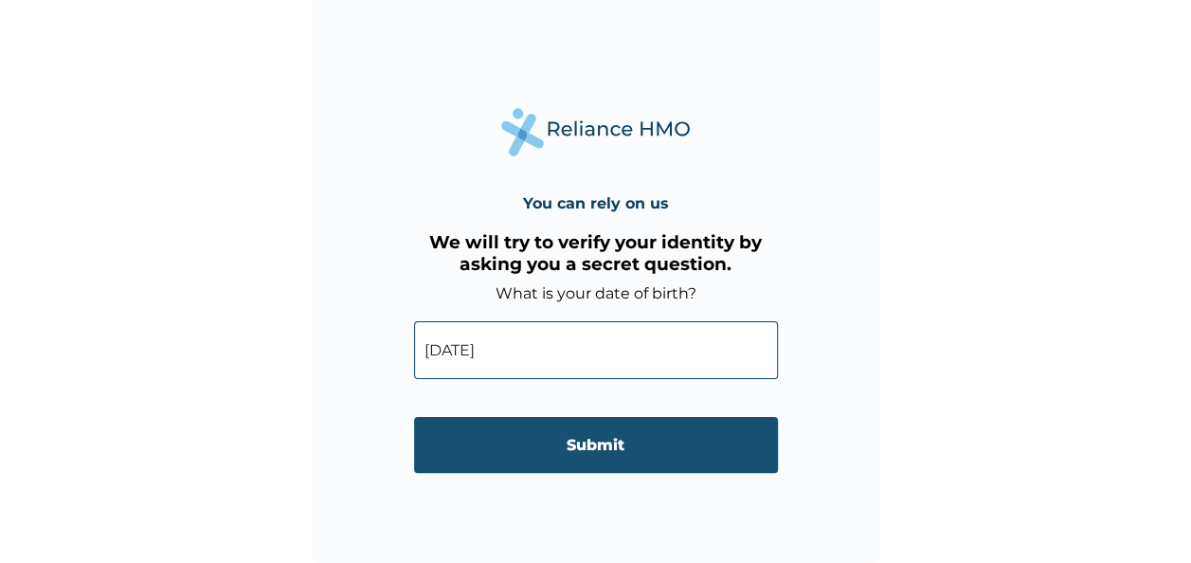
click at [619, 448] on input "Submit" at bounding box center [596, 445] width 364 height 56
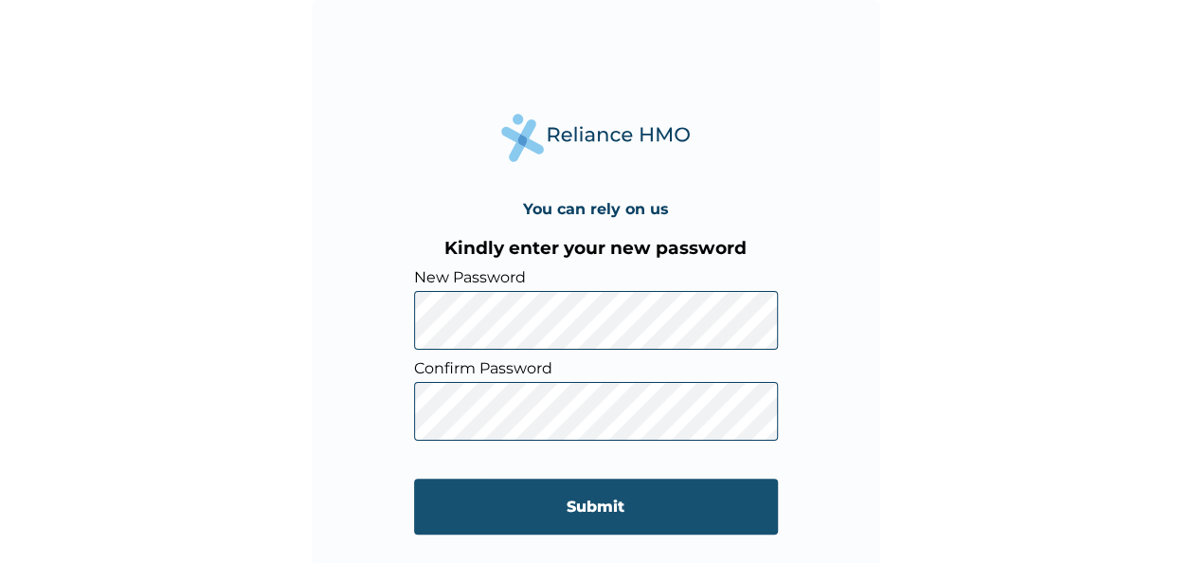
click at [601, 502] on input "Submit" at bounding box center [596, 507] width 364 height 56
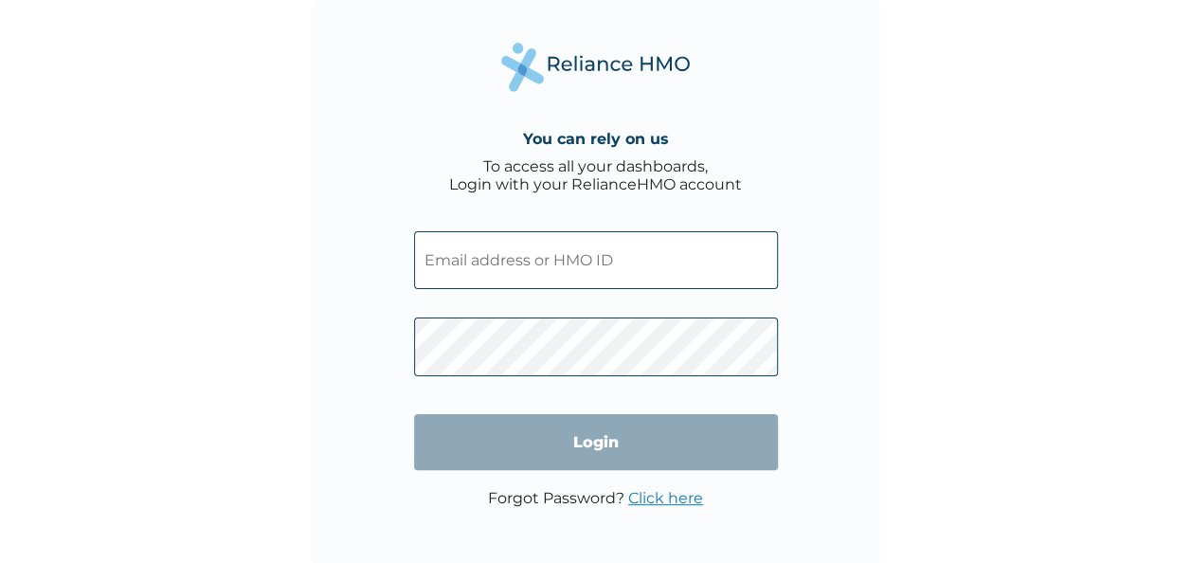
type input "FBL/10426/A"
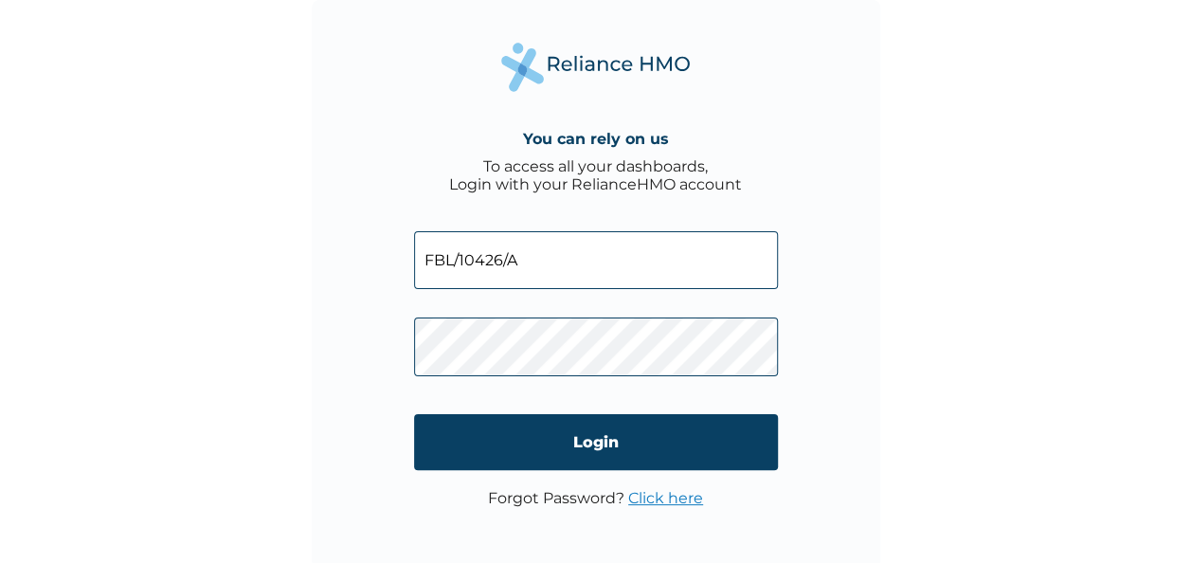
click at [865, 326] on div "You can rely on us To access all your dashboards, Login with your RelianceHMO a…" at bounding box center [596, 284] width 569 height 569
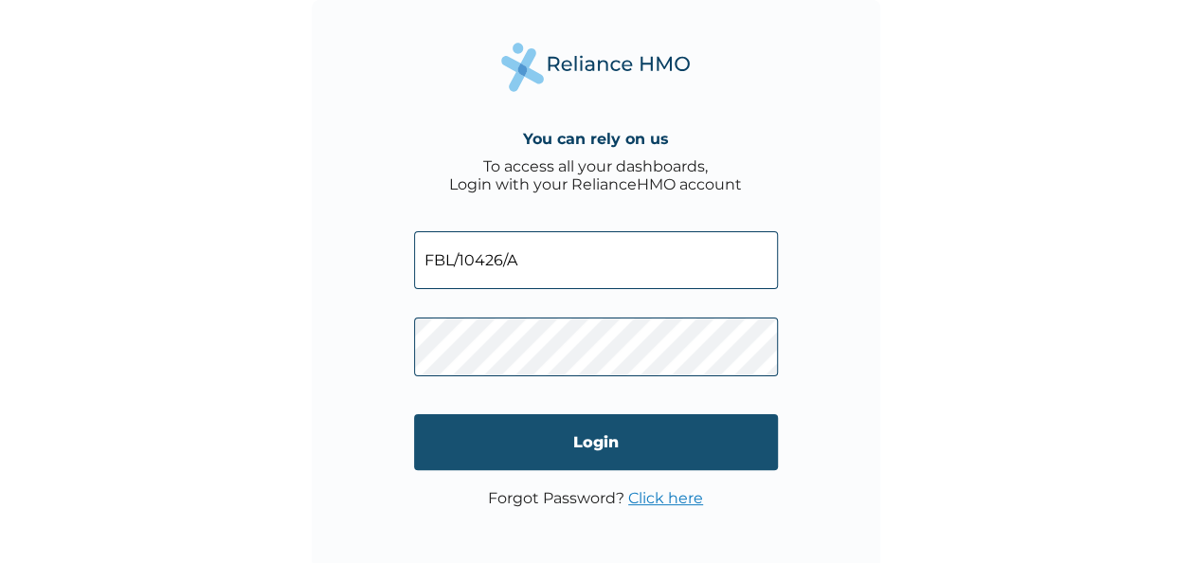
click at [615, 437] on input "Login" at bounding box center [596, 442] width 364 height 56
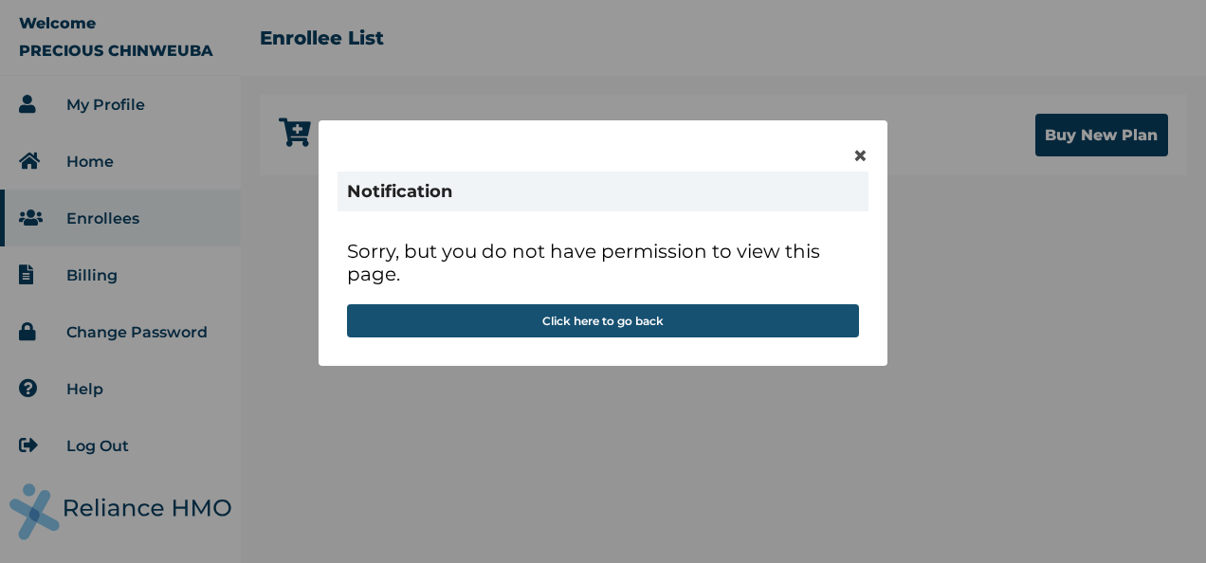
click at [599, 324] on button "Click here to go back" at bounding box center [603, 320] width 512 height 33
